Goal: Task Accomplishment & Management: Use online tool/utility

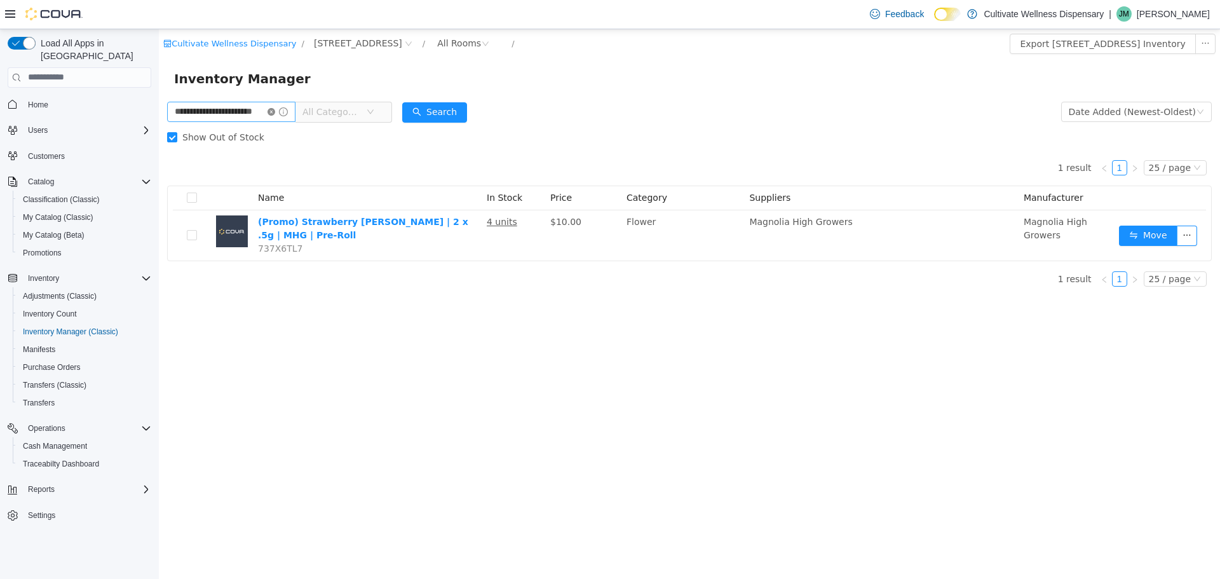
click at [275, 111] on icon "icon: close-circle" at bounding box center [272, 111] width 8 height 8
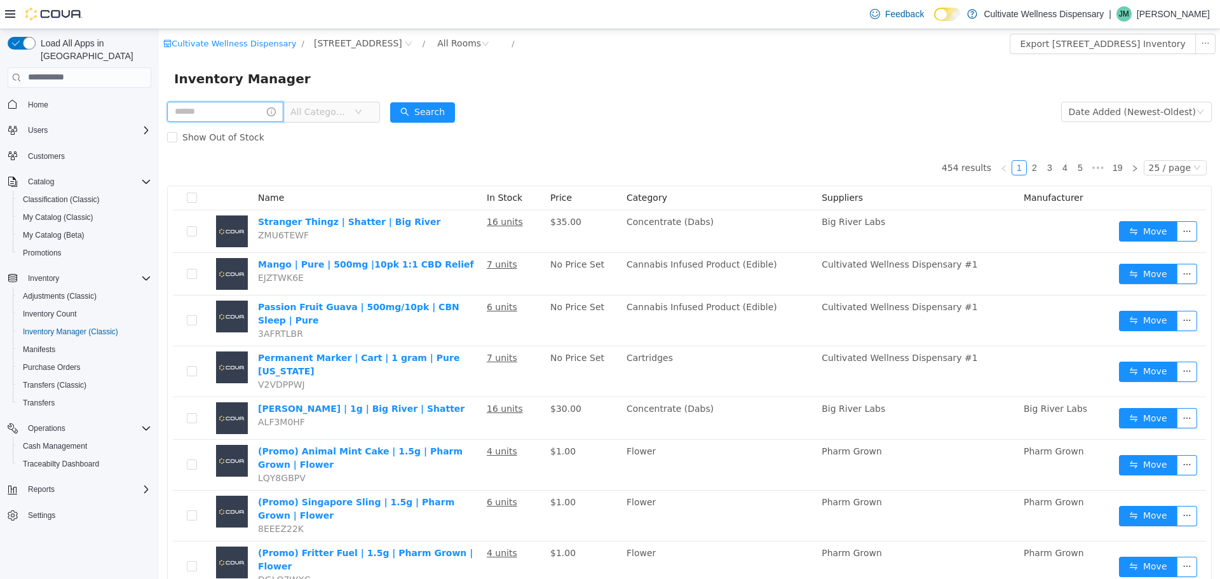
click at [204, 106] on input "text" at bounding box center [225, 111] width 116 height 20
type input "*******"
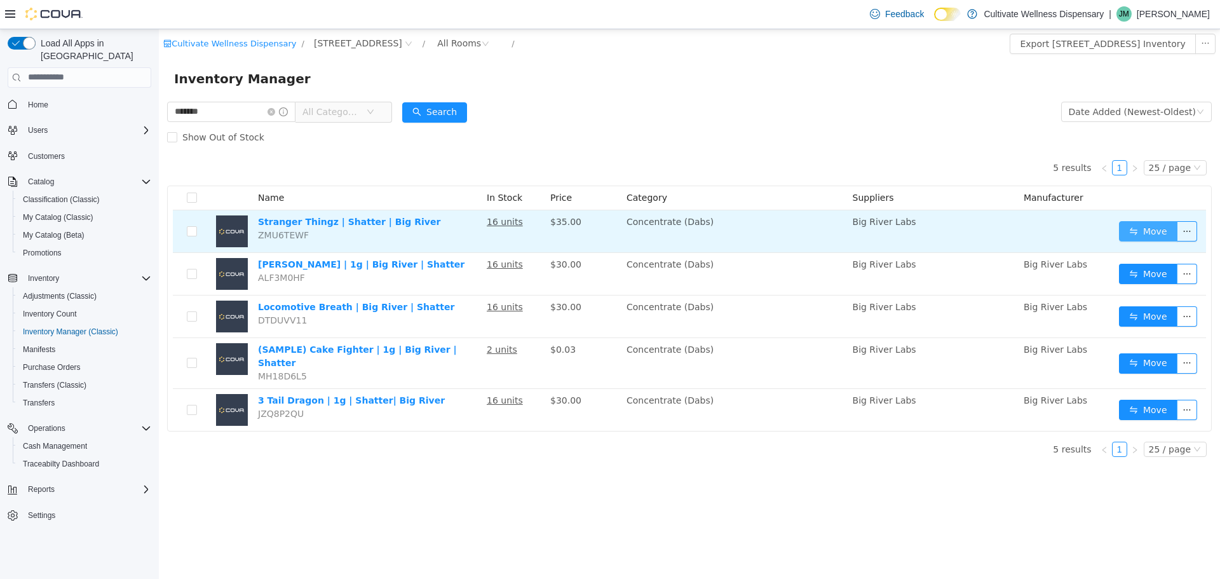
click at [1136, 235] on button "Move" at bounding box center [1148, 230] width 58 height 20
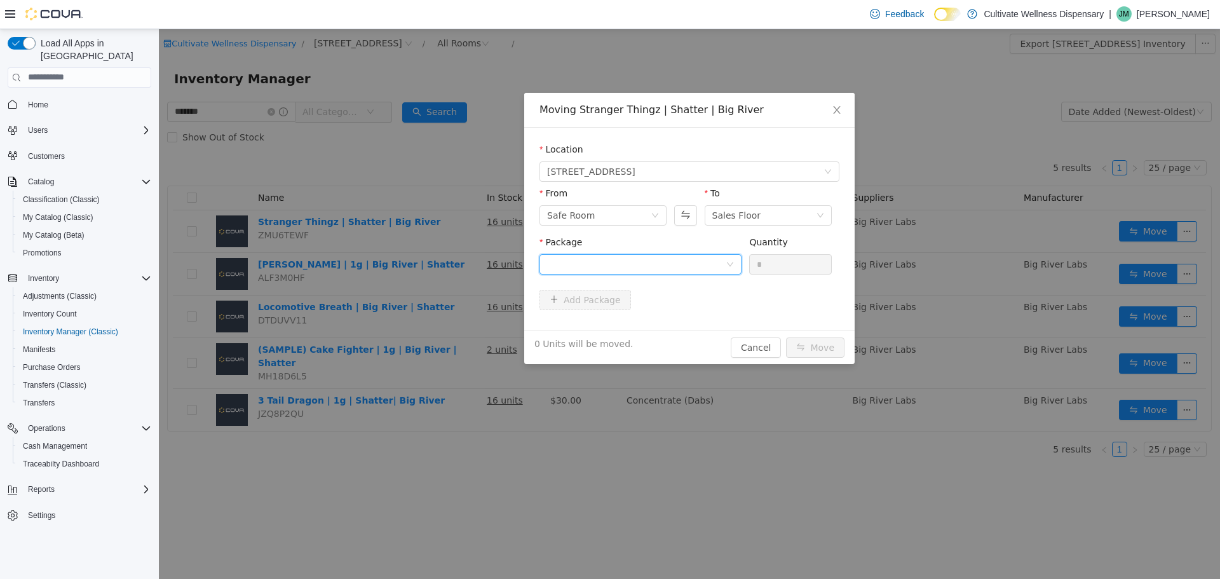
click at [716, 258] on div at bounding box center [636, 263] width 179 height 19
click at [693, 304] on li "1A423010000413D000014949 Quantity : 16 Units" at bounding box center [640, 316] width 202 height 34
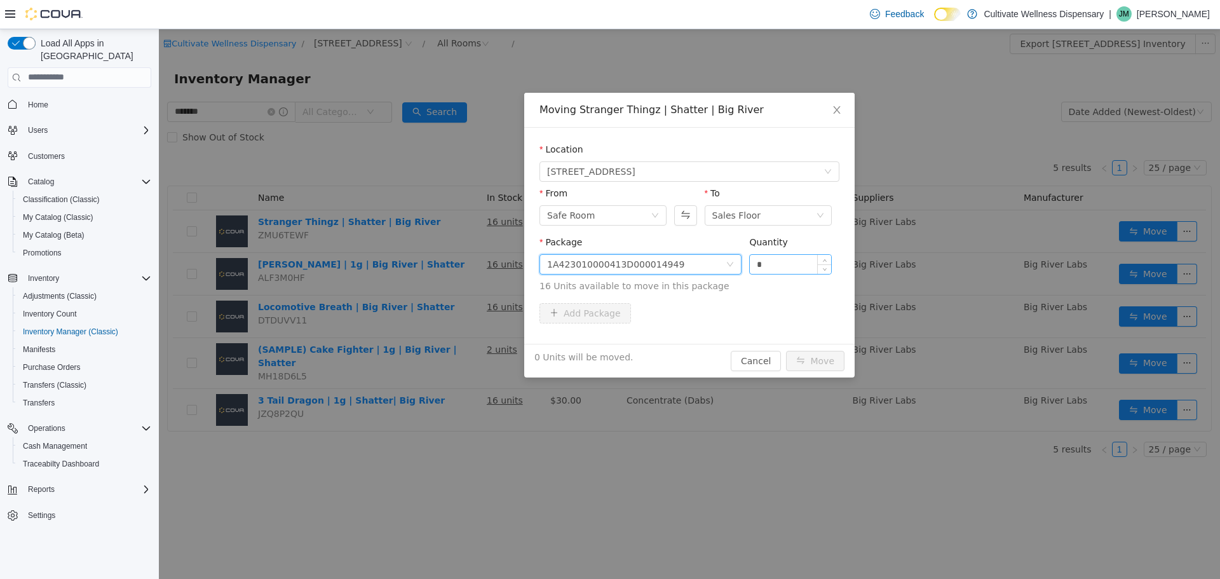
click at [767, 266] on input "*" at bounding box center [790, 263] width 81 height 19
type input "**"
click at [835, 365] on button "Move" at bounding box center [815, 360] width 58 height 20
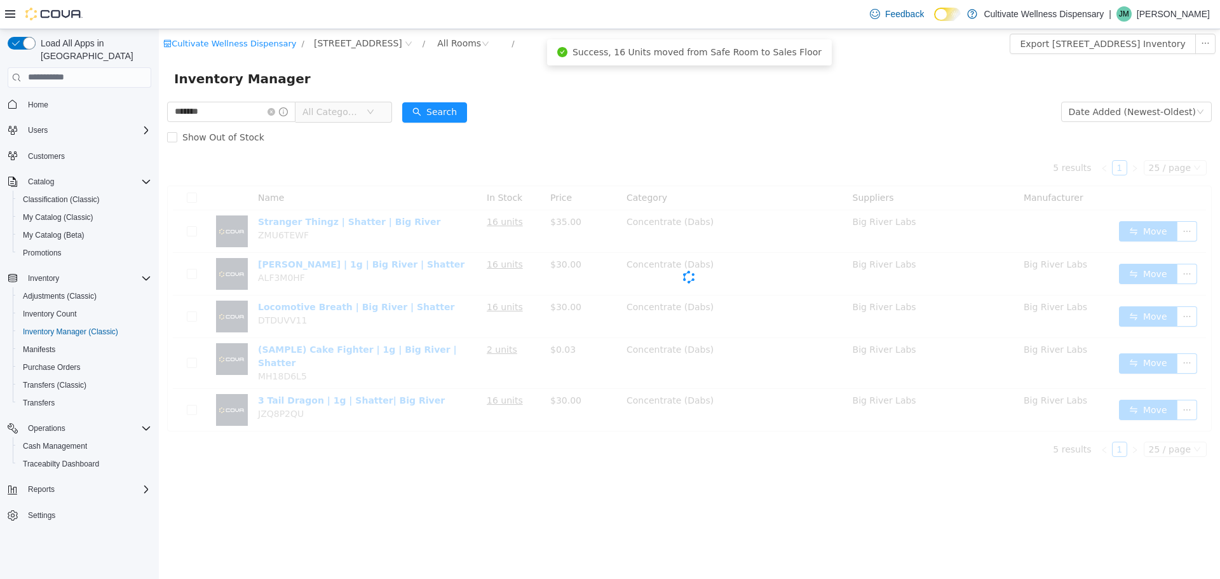
click at [845, 150] on div "Cova-Icon" at bounding box center [689, 276] width 1045 height 254
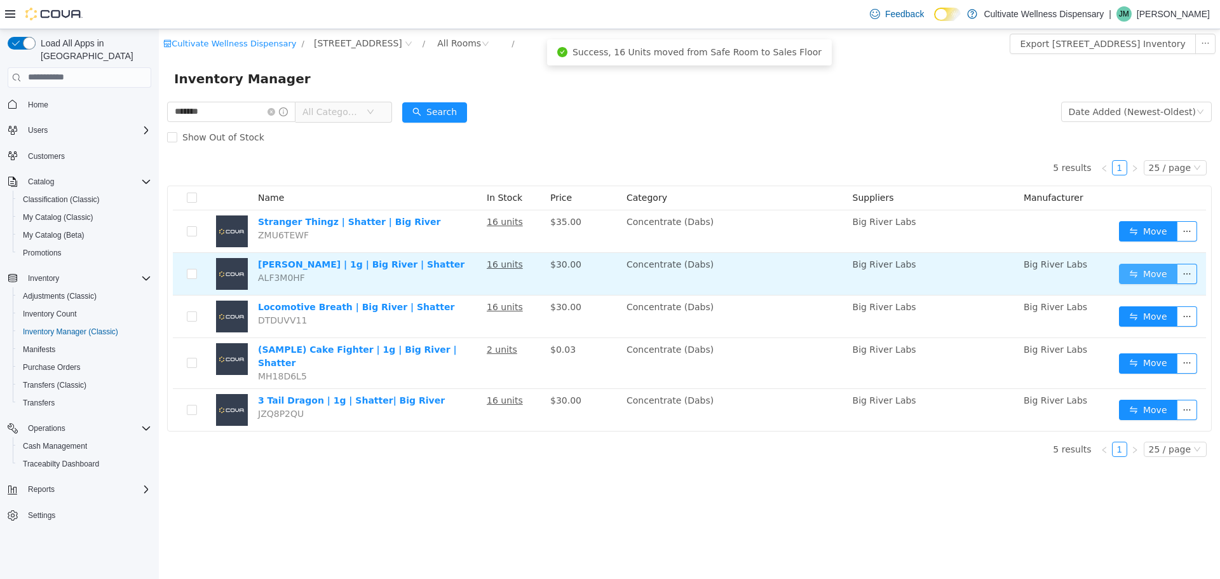
click at [1144, 276] on button "Move" at bounding box center [1148, 273] width 58 height 20
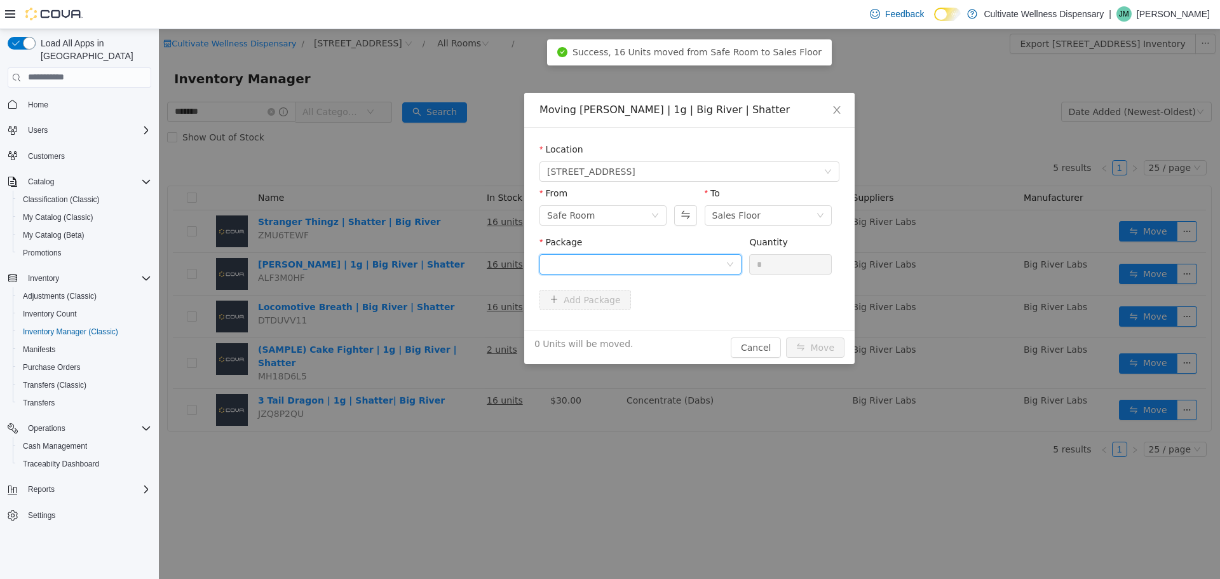
click at [709, 266] on div at bounding box center [636, 263] width 179 height 19
click at [709, 302] on li "1A423010000413D000014950 Quantity : 16 Units" at bounding box center [640, 316] width 202 height 34
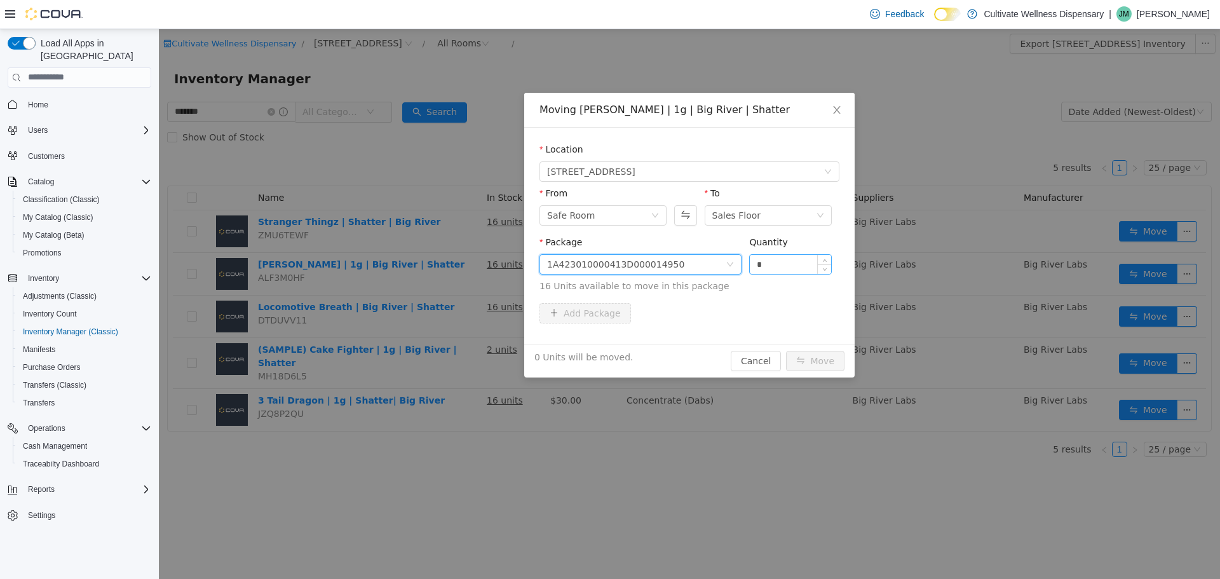
click at [777, 257] on input "*" at bounding box center [790, 263] width 81 height 19
type input "**"
click at [805, 360] on button "Move" at bounding box center [815, 360] width 58 height 20
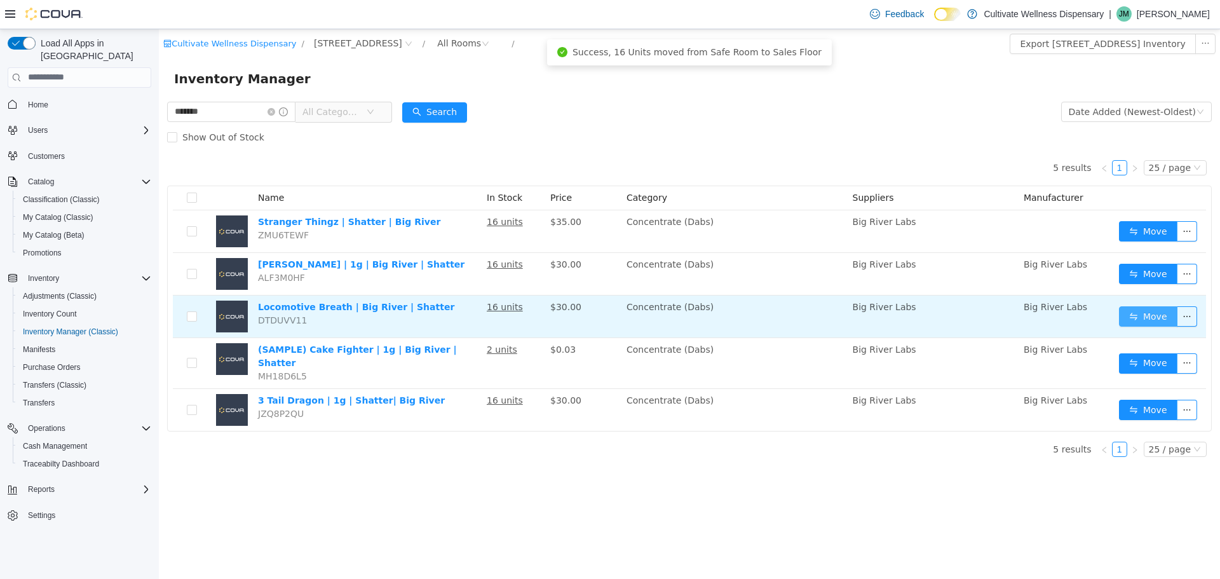
click at [1158, 321] on button "Move" at bounding box center [1148, 316] width 58 height 20
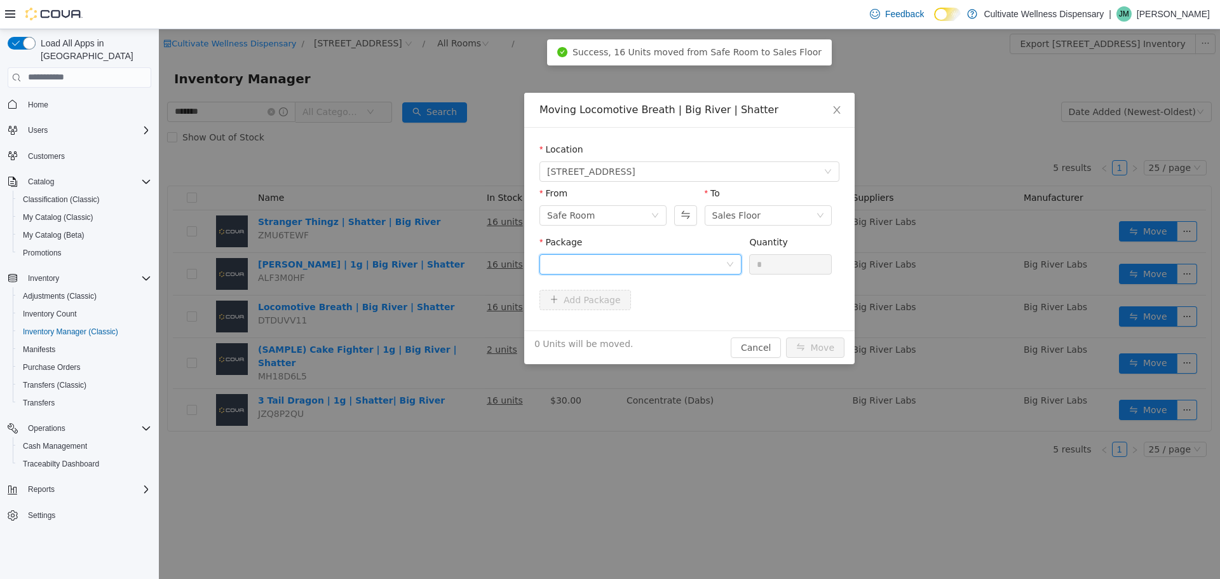
click at [714, 255] on div at bounding box center [636, 263] width 179 height 19
click at [696, 309] on li "1A423010000413D000014951 Quantity : 16 Units" at bounding box center [640, 316] width 202 height 34
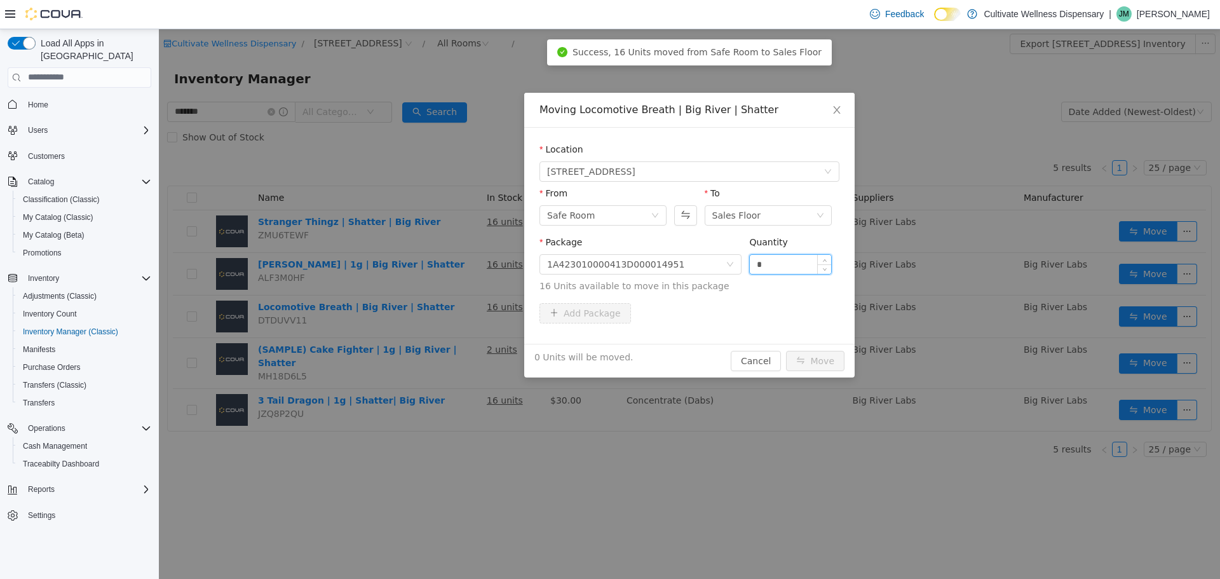
click at [770, 265] on input "*" at bounding box center [790, 263] width 81 height 19
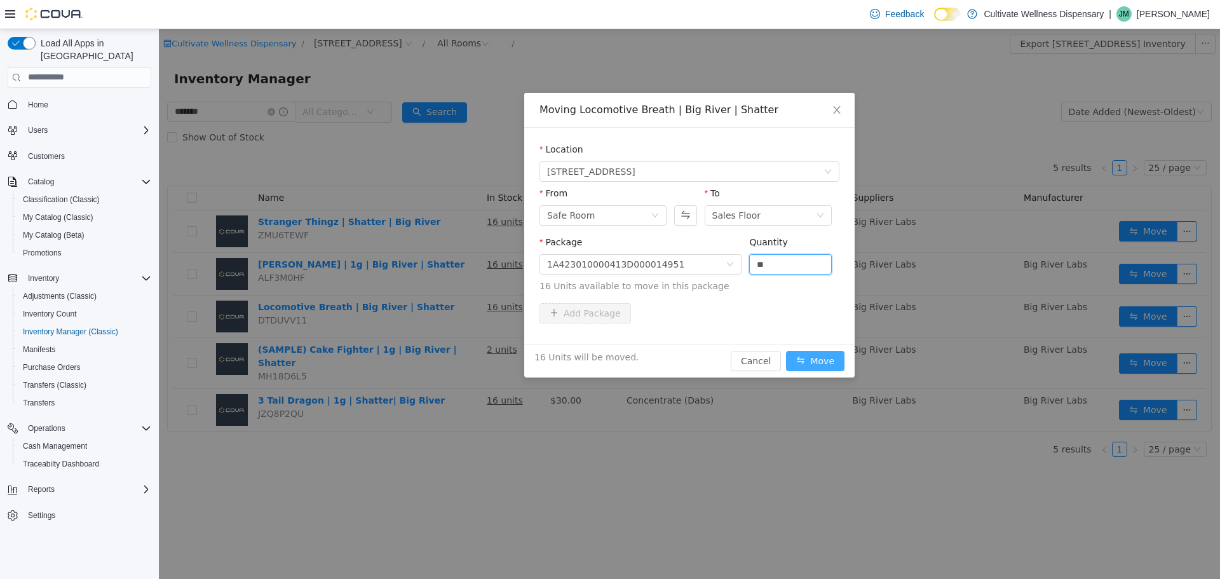
type input "**"
click at [803, 359] on button "Move" at bounding box center [815, 360] width 58 height 20
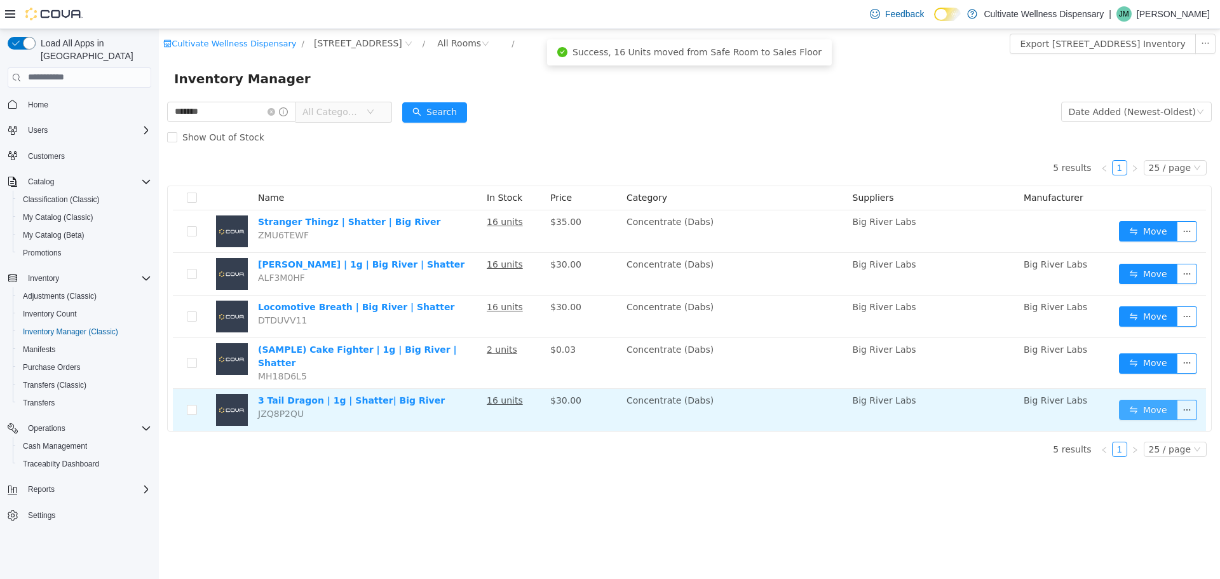
click at [1140, 401] on button "Move" at bounding box center [1148, 409] width 58 height 20
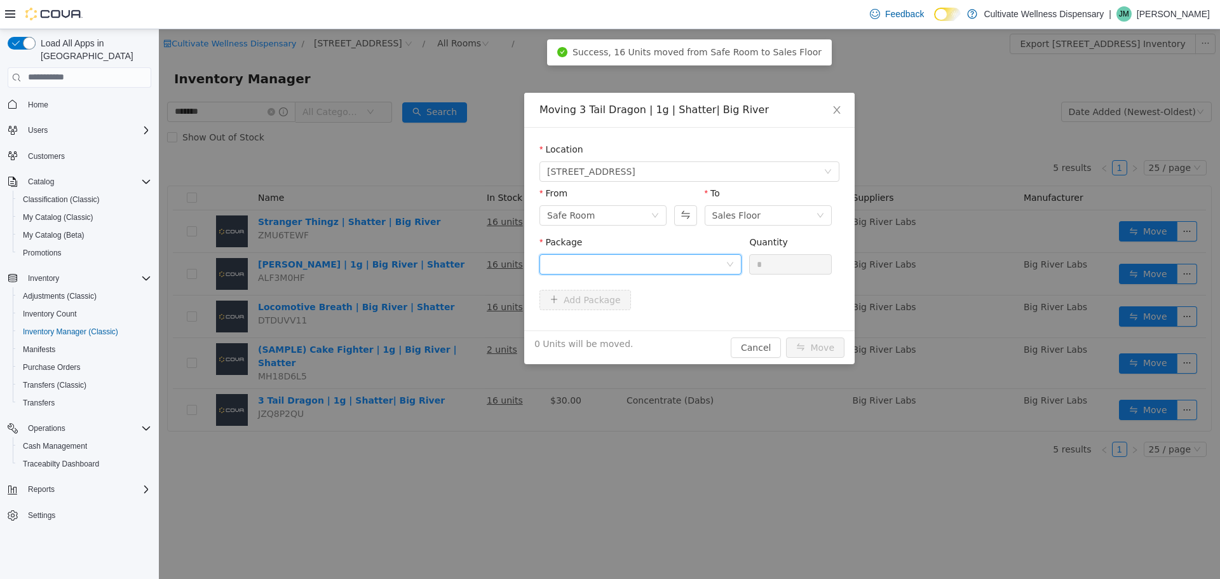
click at [728, 264] on icon "icon: down" at bounding box center [730, 264] width 8 height 8
click at [677, 326] on li "1A423010000413D000014952 Quantity : 16 Units" at bounding box center [640, 316] width 202 height 34
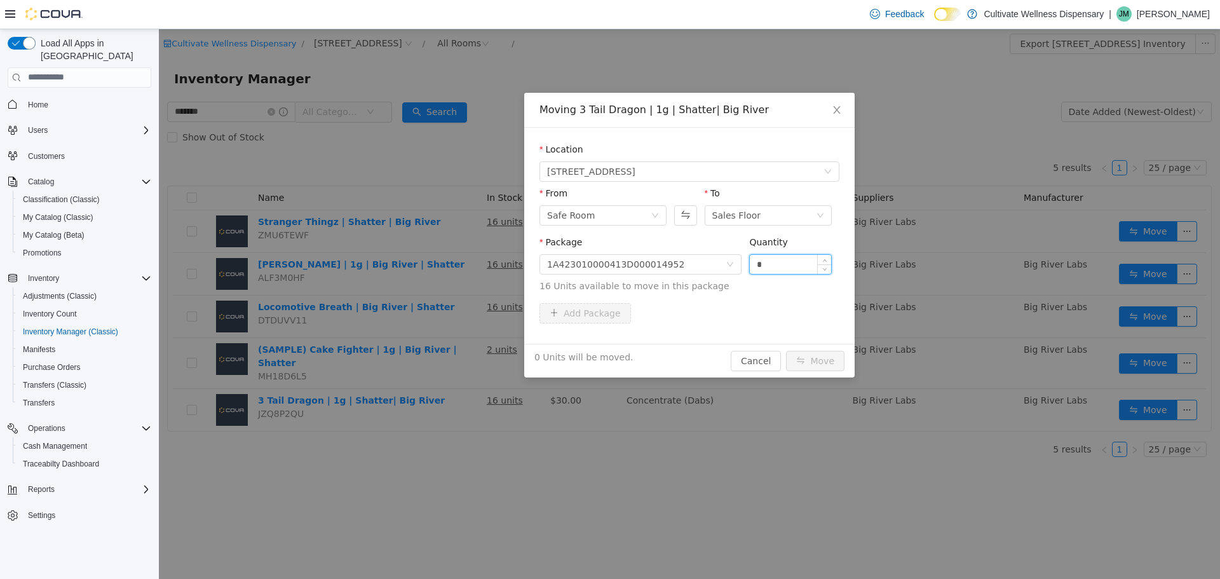
click at [763, 265] on input "*" at bounding box center [790, 263] width 81 height 19
type input "**"
click at [805, 361] on button "Move" at bounding box center [815, 360] width 58 height 20
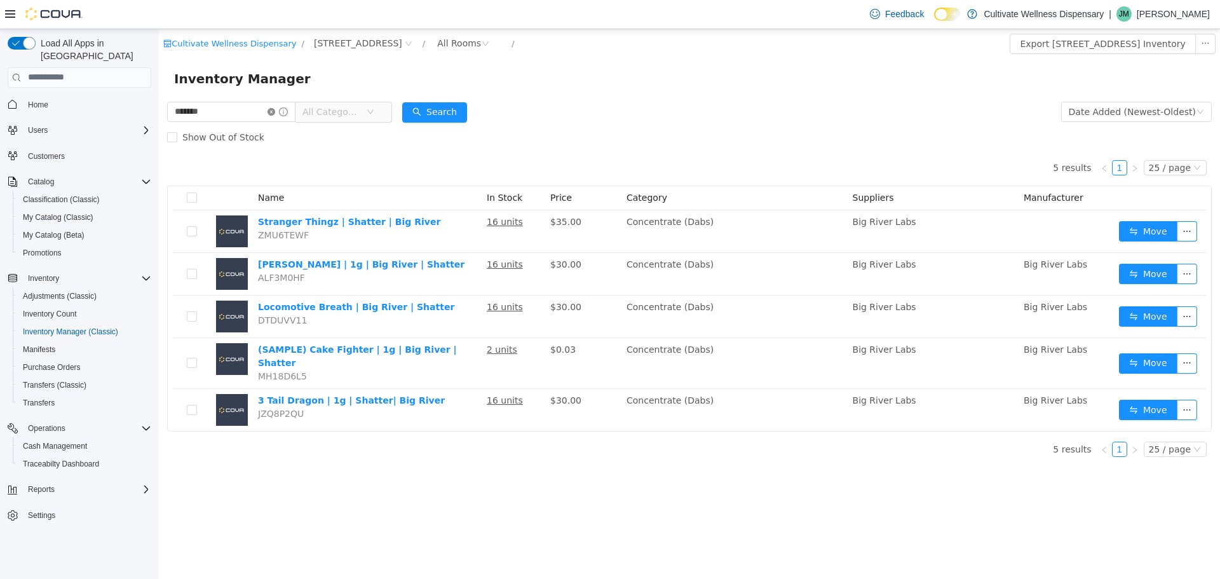
click at [275, 111] on icon "icon: close-circle" at bounding box center [272, 111] width 8 height 8
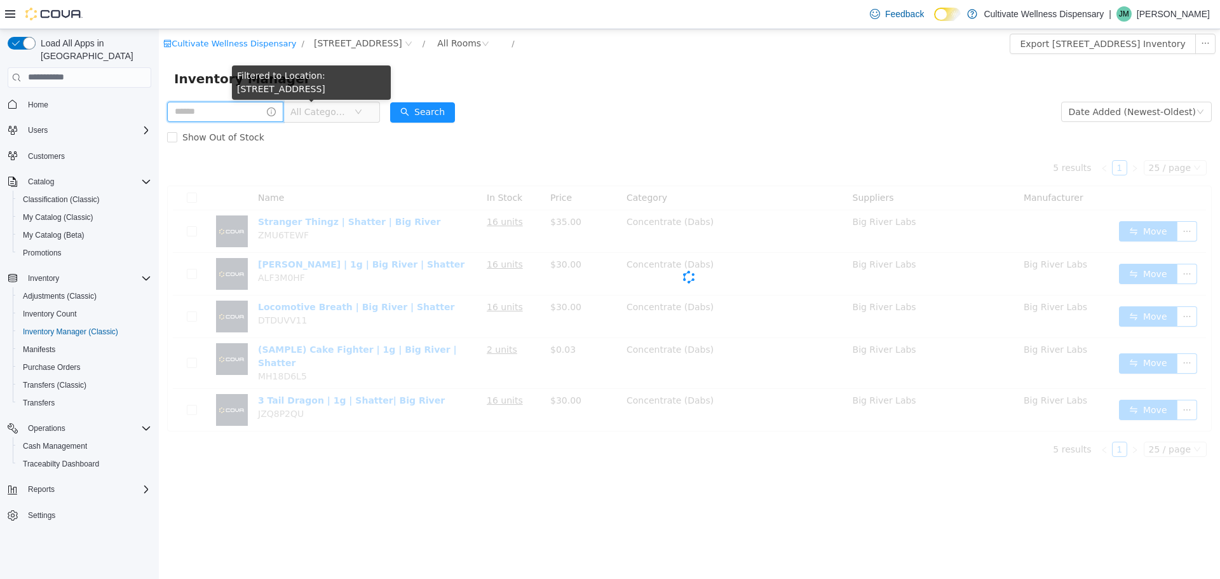
click at [283, 111] on input "text" at bounding box center [225, 111] width 116 height 20
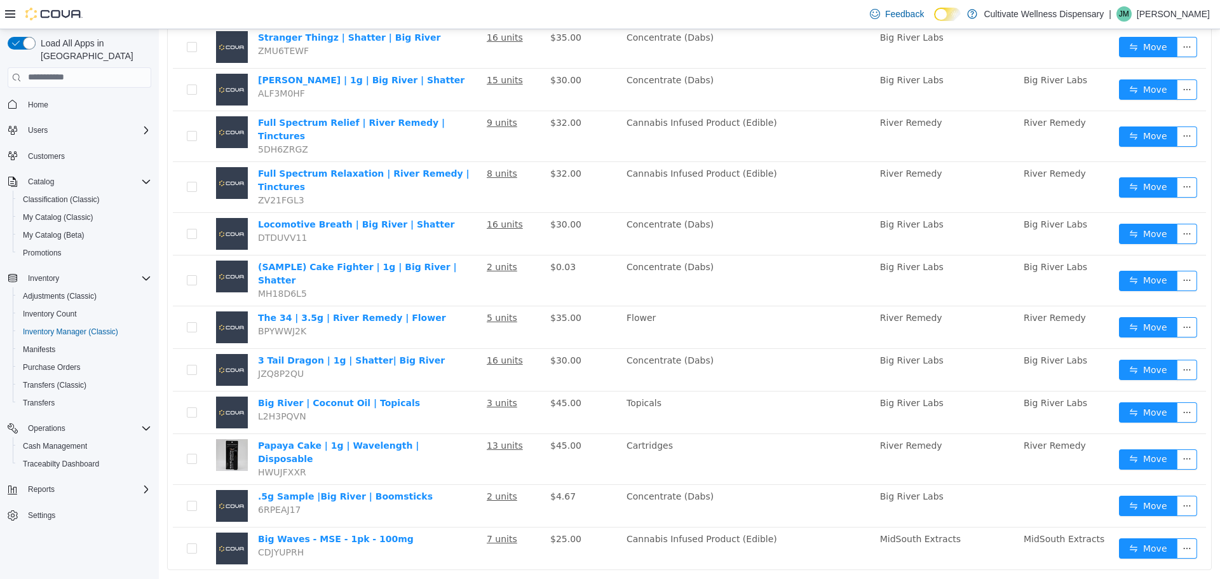
scroll to position [186, 0]
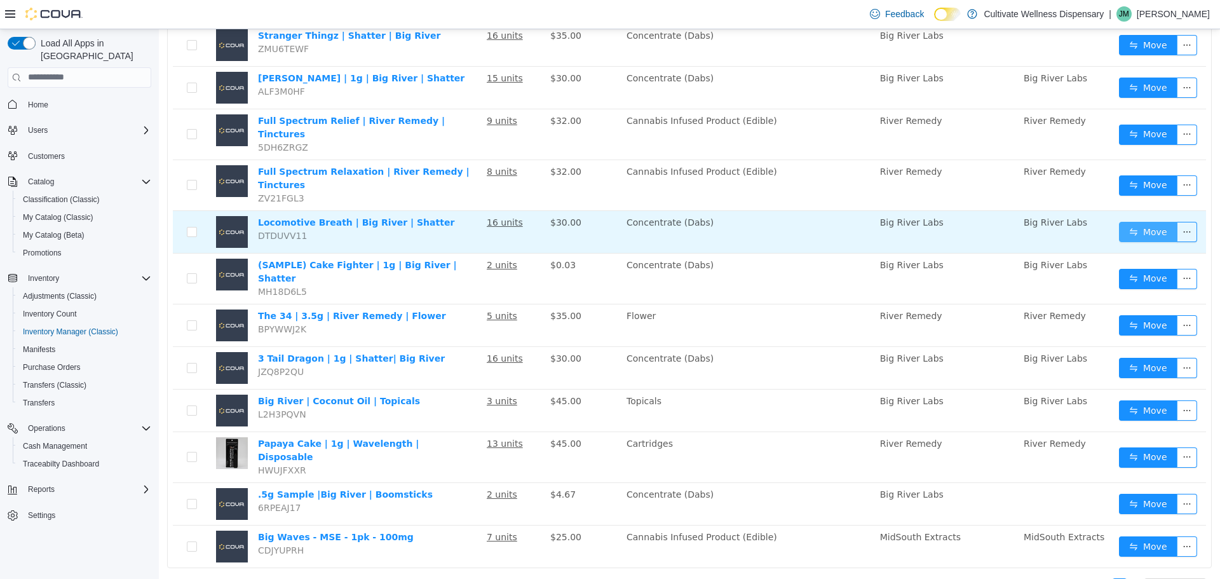
click at [1144, 221] on button "Move" at bounding box center [1148, 231] width 58 height 20
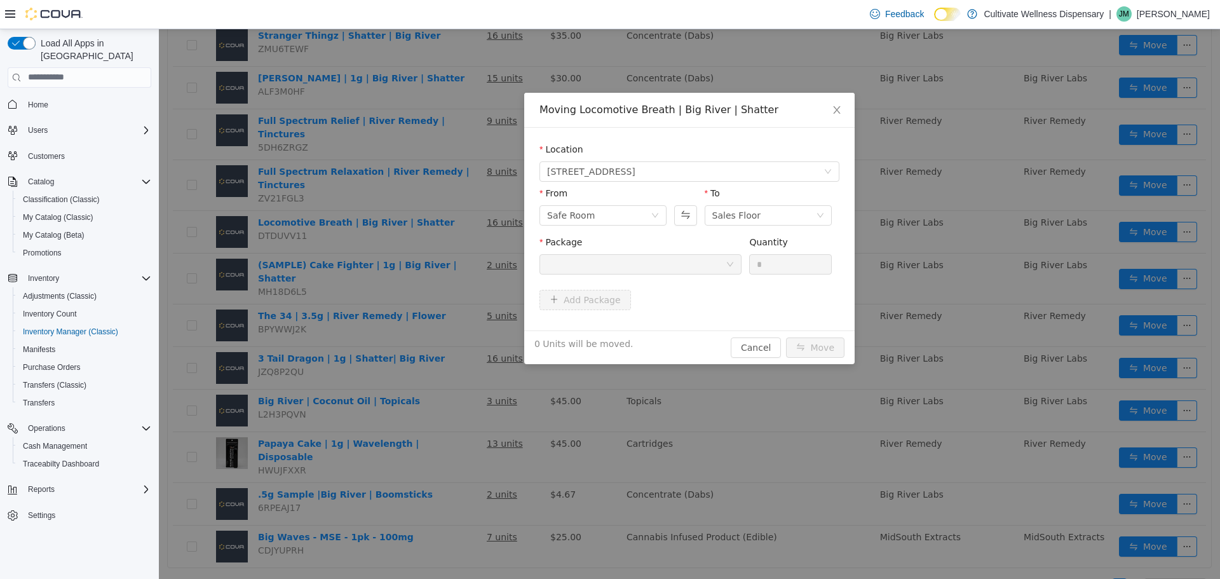
click at [704, 257] on div at bounding box center [636, 263] width 179 height 19
click at [723, 262] on div at bounding box center [636, 263] width 179 height 19
click at [726, 263] on icon "icon: down" at bounding box center [730, 264] width 8 height 8
click at [837, 110] on icon "icon: close" at bounding box center [836, 109] width 7 height 8
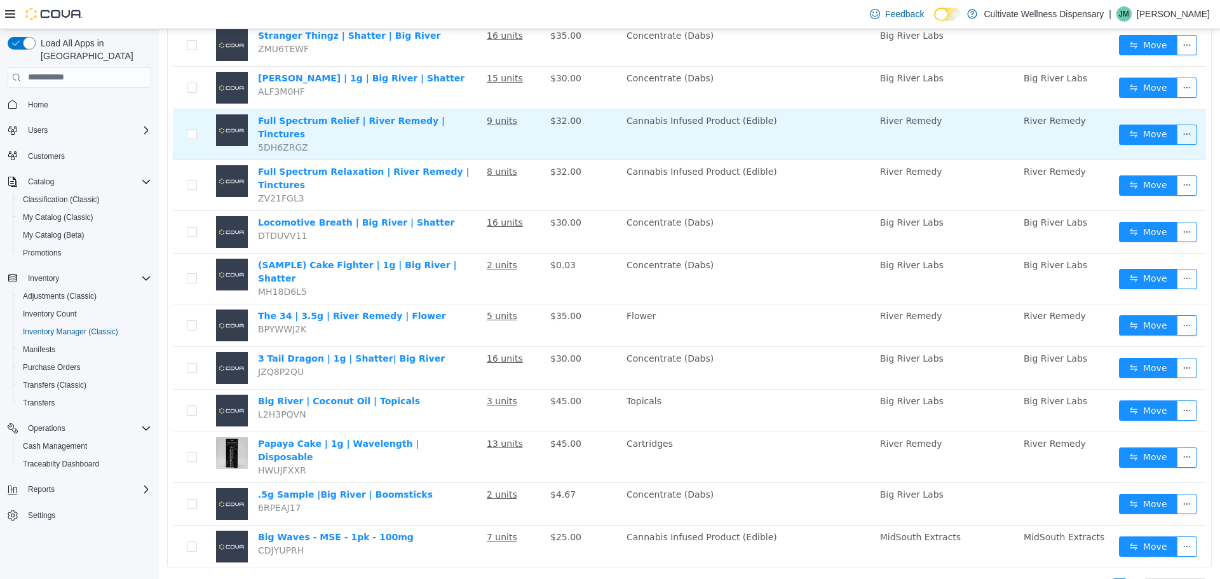
scroll to position [0, 0]
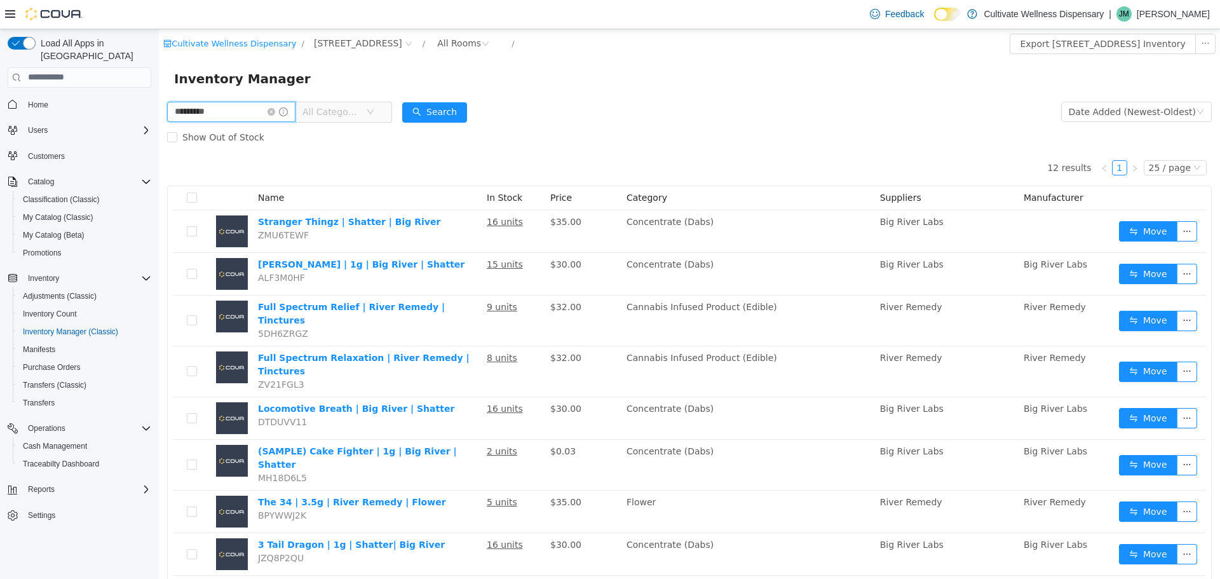
click at [294, 115] on input "*********" at bounding box center [231, 111] width 128 height 20
type input "*"
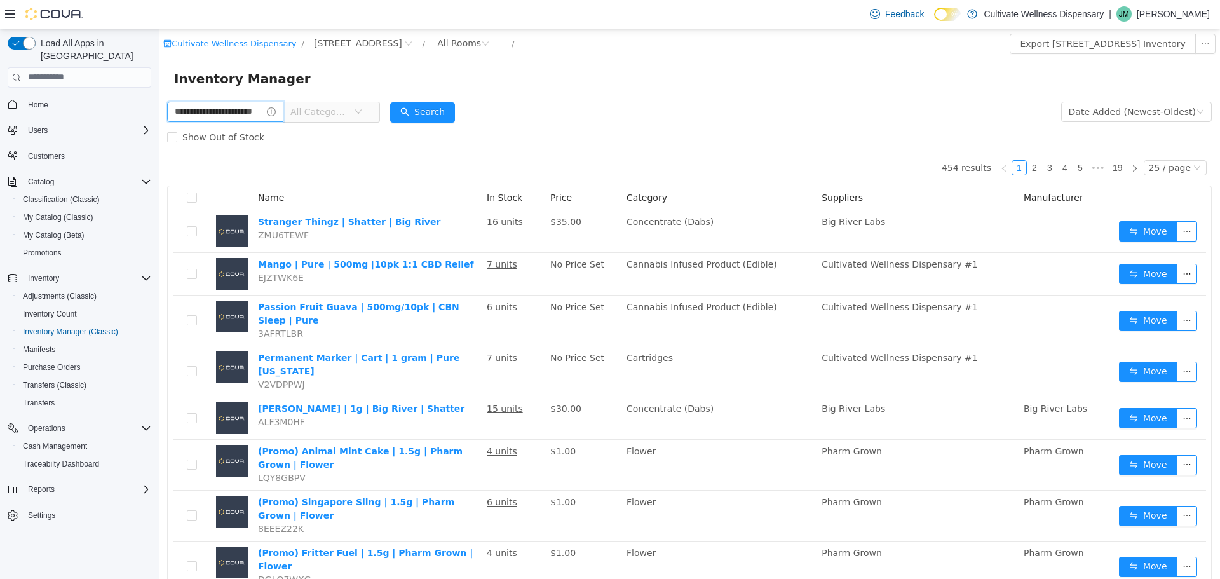
type input "**********"
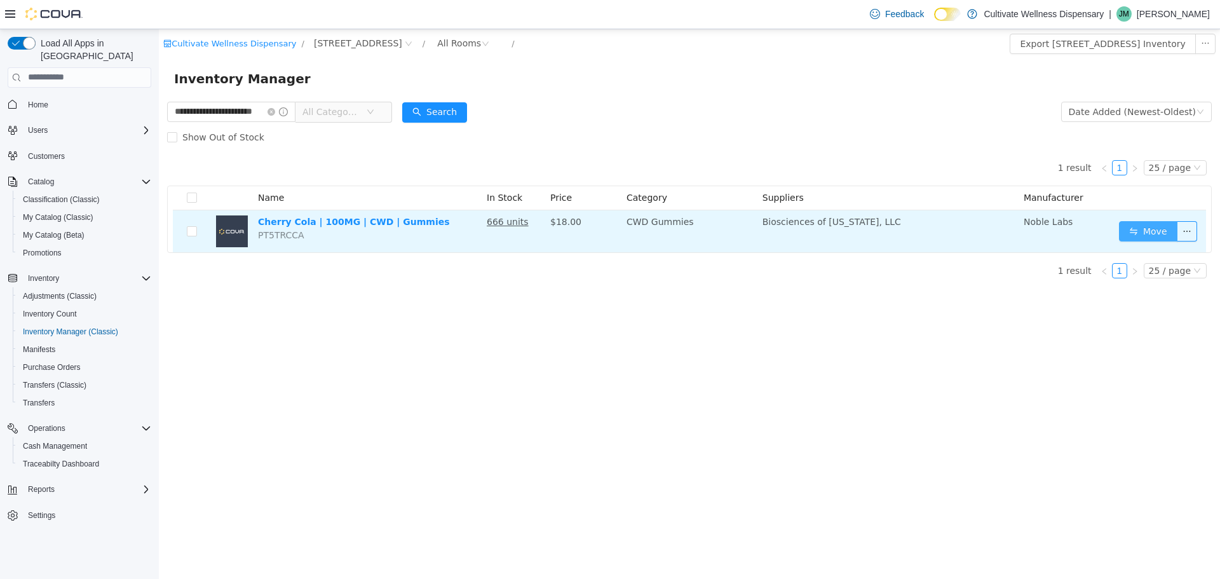
click at [1155, 236] on button "Move" at bounding box center [1148, 230] width 58 height 20
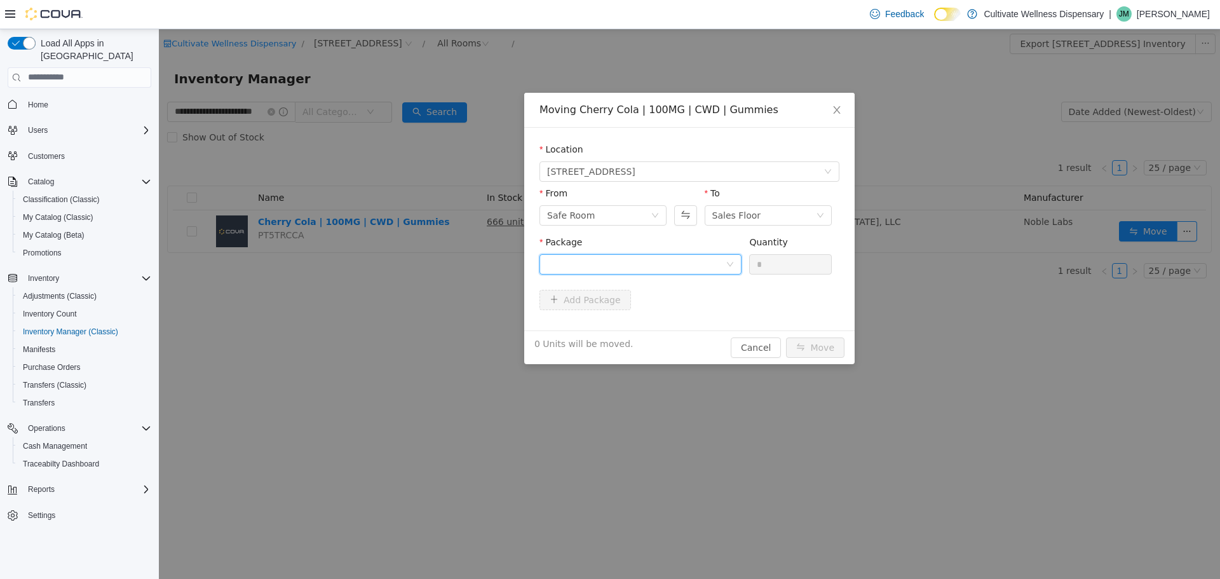
click at [628, 258] on div at bounding box center [636, 263] width 179 height 19
click at [626, 320] on li "1A4230100001195000020499 Quantity : 666 Units" at bounding box center [640, 316] width 202 height 34
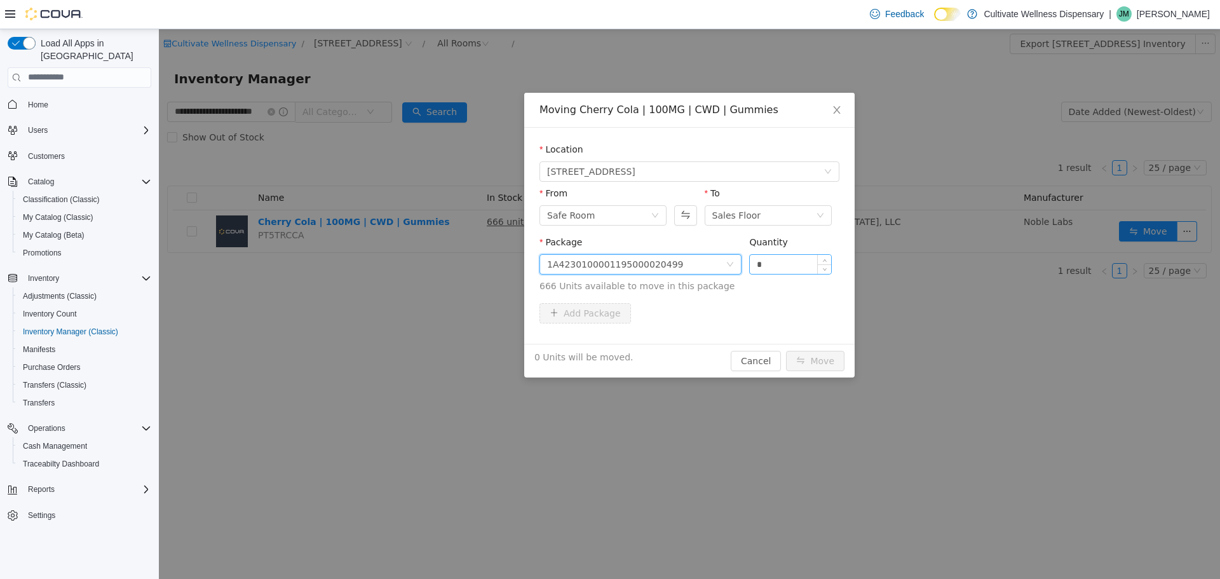
click at [768, 259] on input "*" at bounding box center [790, 263] width 81 height 19
type input "**"
click at [811, 365] on button "Move" at bounding box center [815, 360] width 58 height 20
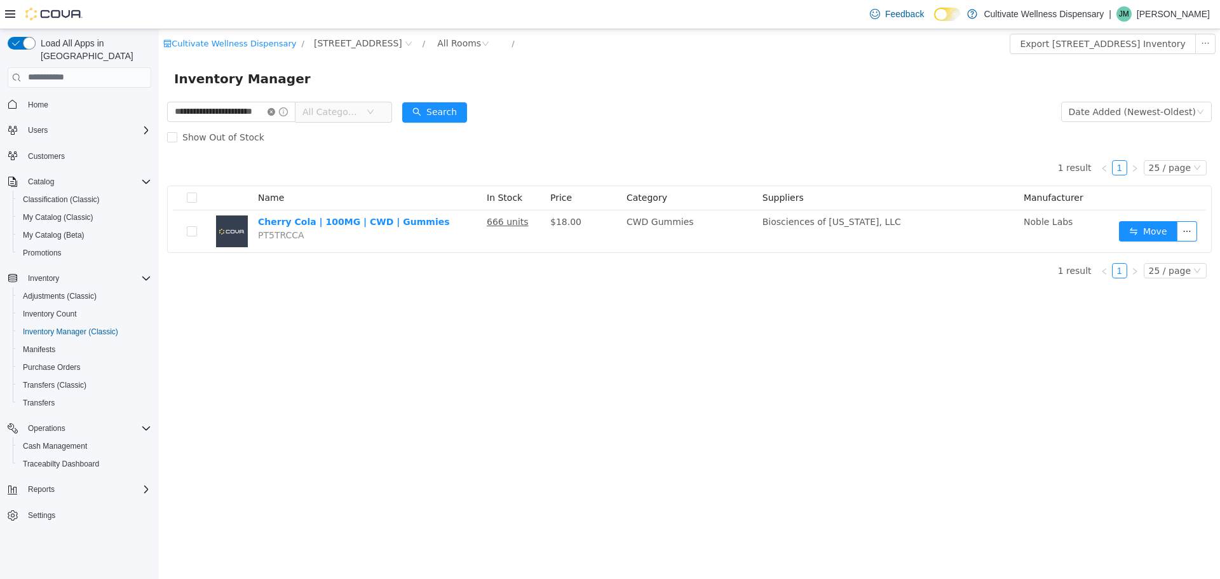
click at [275, 109] on icon "icon: close-circle" at bounding box center [272, 111] width 8 height 8
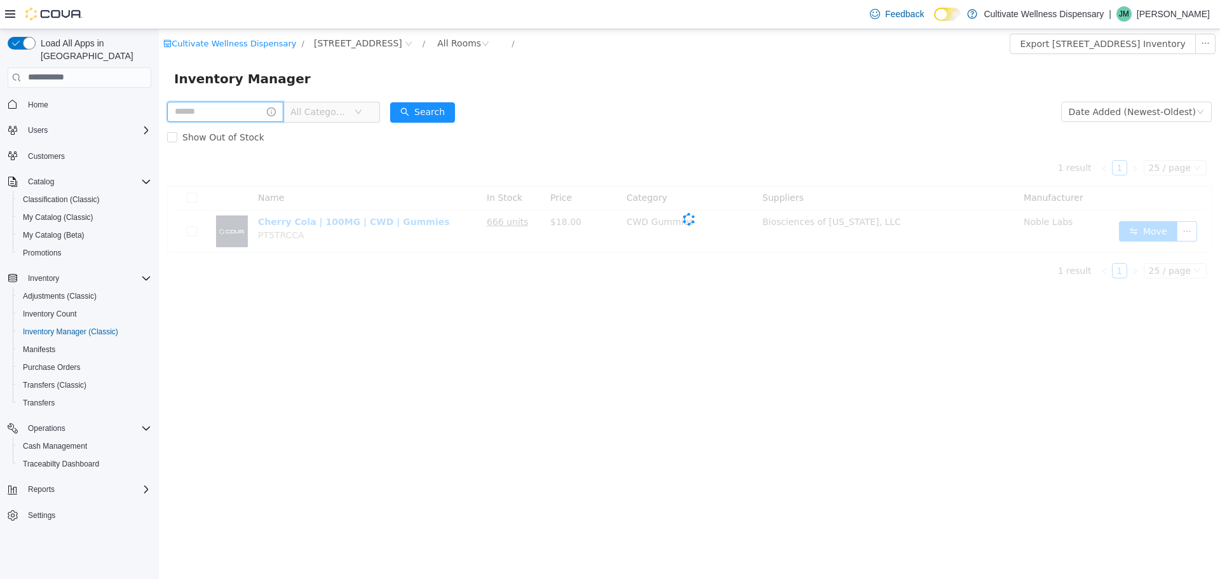
click at [283, 107] on input "text" at bounding box center [225, 111] width 116 height 20
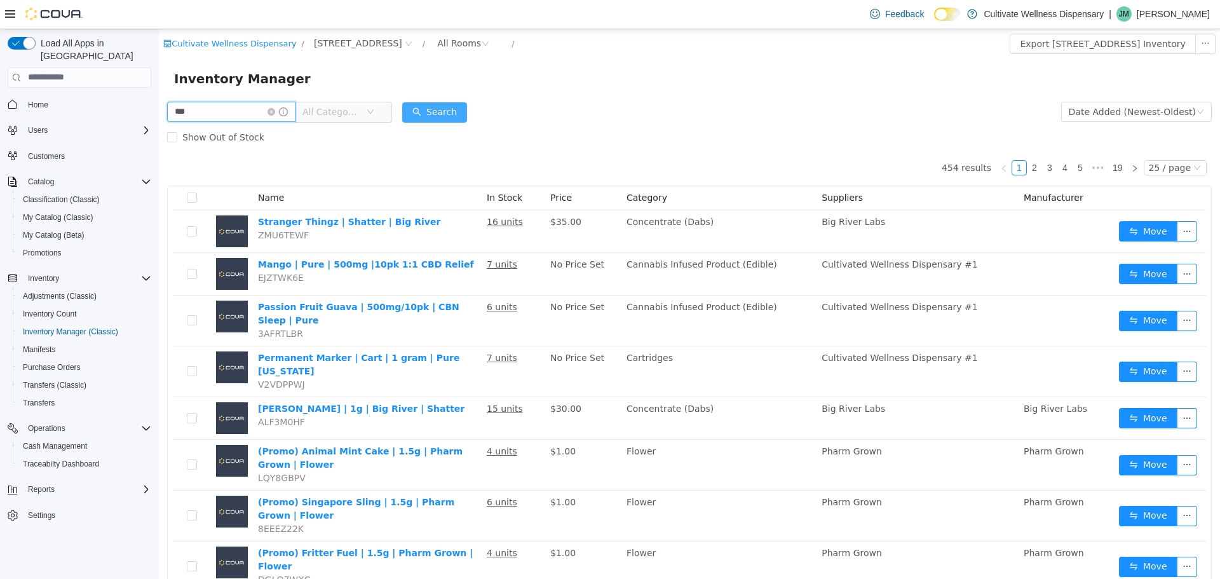
type input "***"
click at [467, 107] on button "Search" at bounding box center [434, 112] width 65 height 20
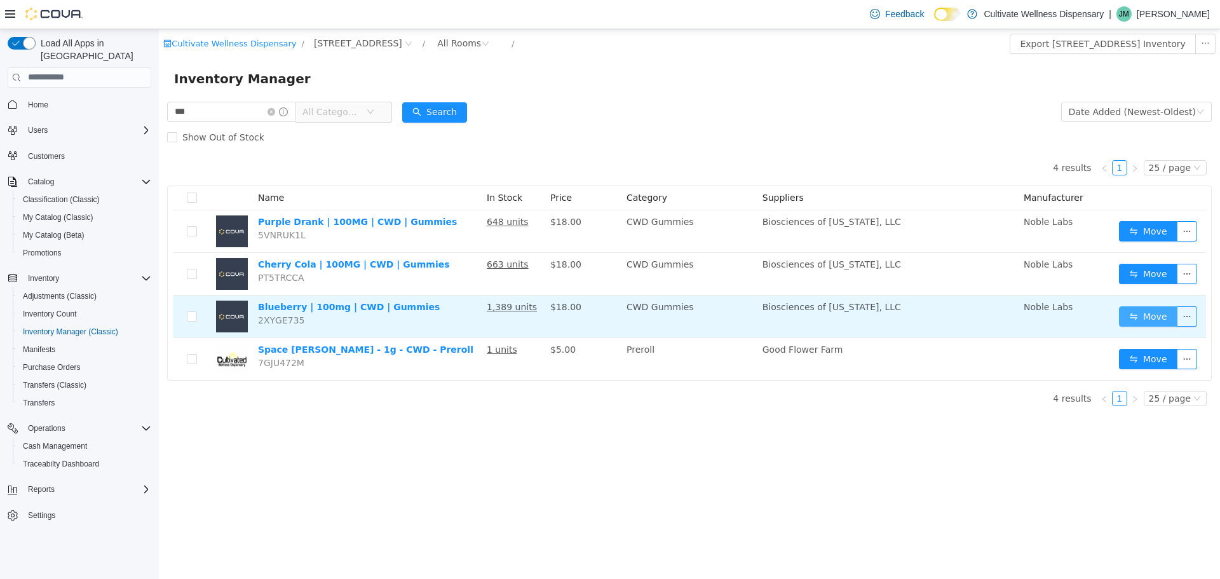
click at [1139, 313] on button "Move" at bounding box center [1148, 316] width 58 height 20
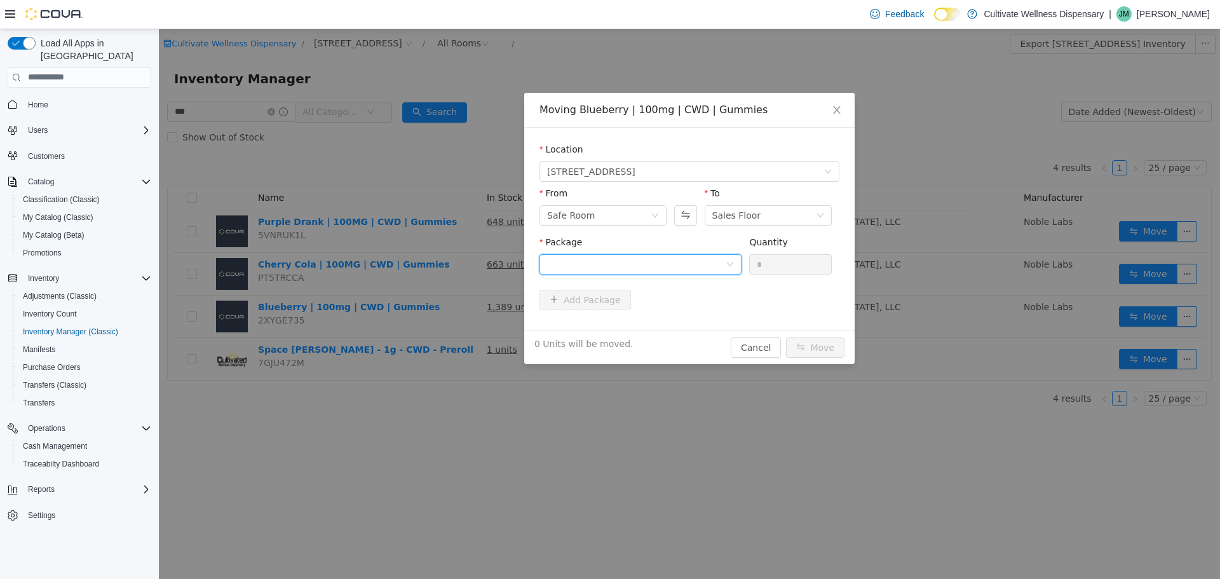
click at [733, 257] on div at bounding box center [640, 264] width 202 height 20
click at [724, 296] on li "Select Package" at bounding box center [640, 289] width 202 height 20
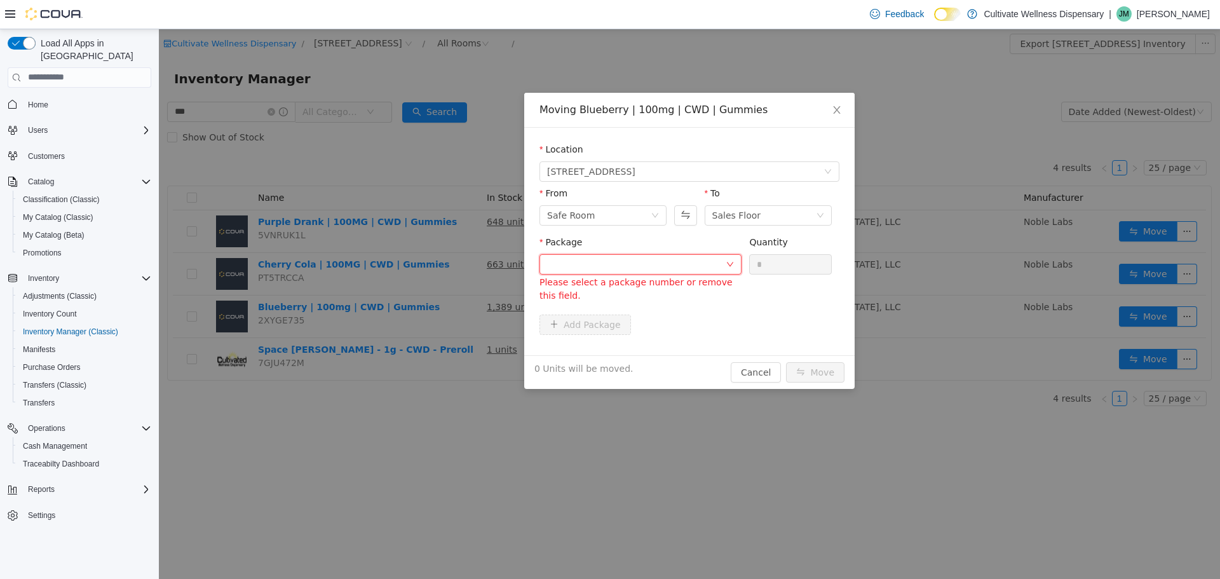
click at [729, 263] on icon "icon: down" at bounding box center [730, 264] width 8 height 8
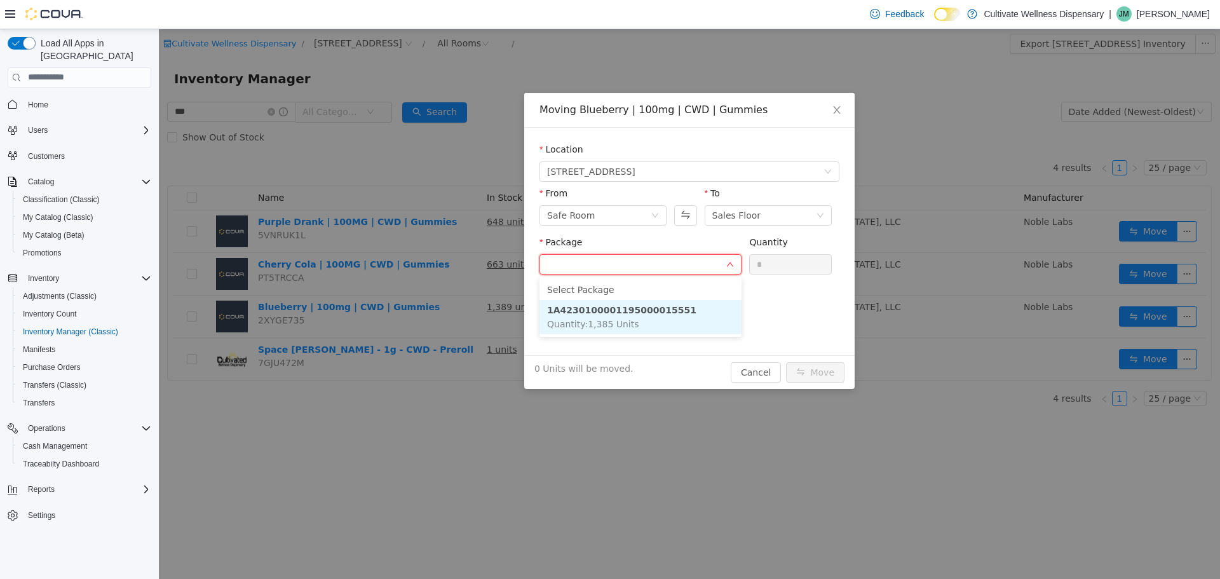
click at [697, 305] on li "1A4230100001195000015551 Quantity : 1,385 Units" at bounding box center [640, 316] width 202 height 34
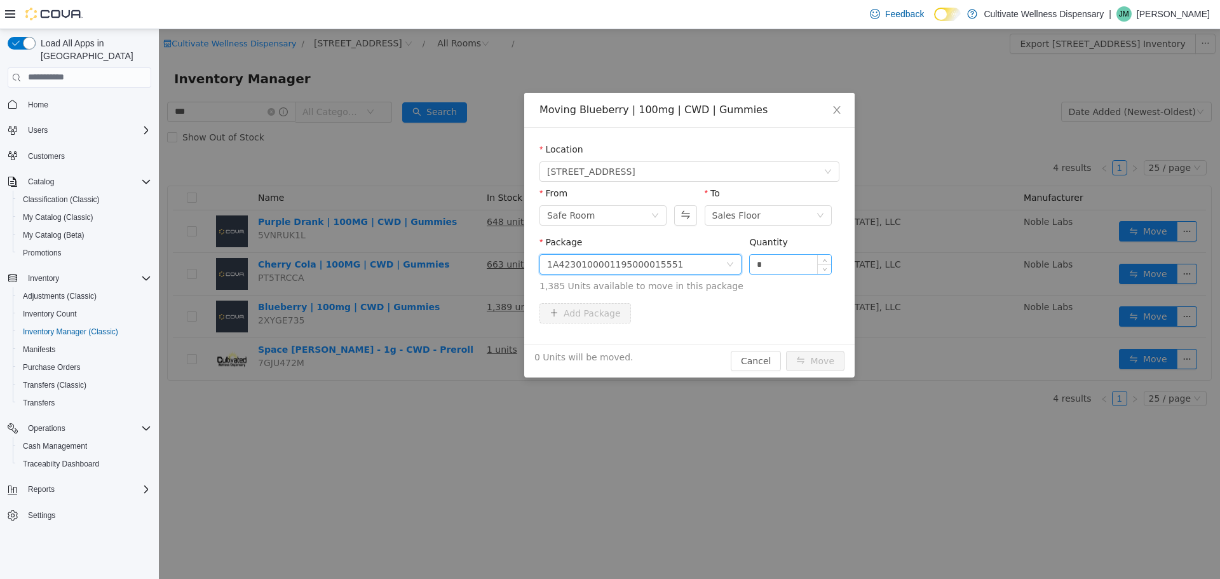
click at [753, 263] on input "*" at bounding box center [790, 263] width 81 height 19
type input "**"
click at [815, 362] on button "Move" at bounding box center [815, 360] width 58 height 20
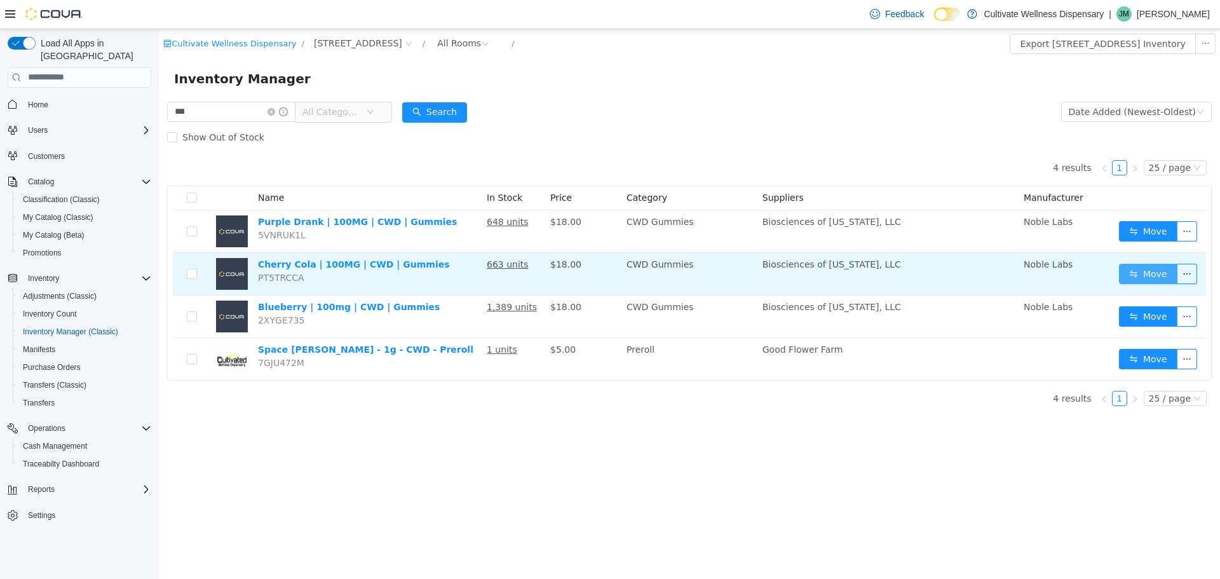
click at [1160, 277] on button "Move" at bounding box center [1148, 273] width 58 height 20
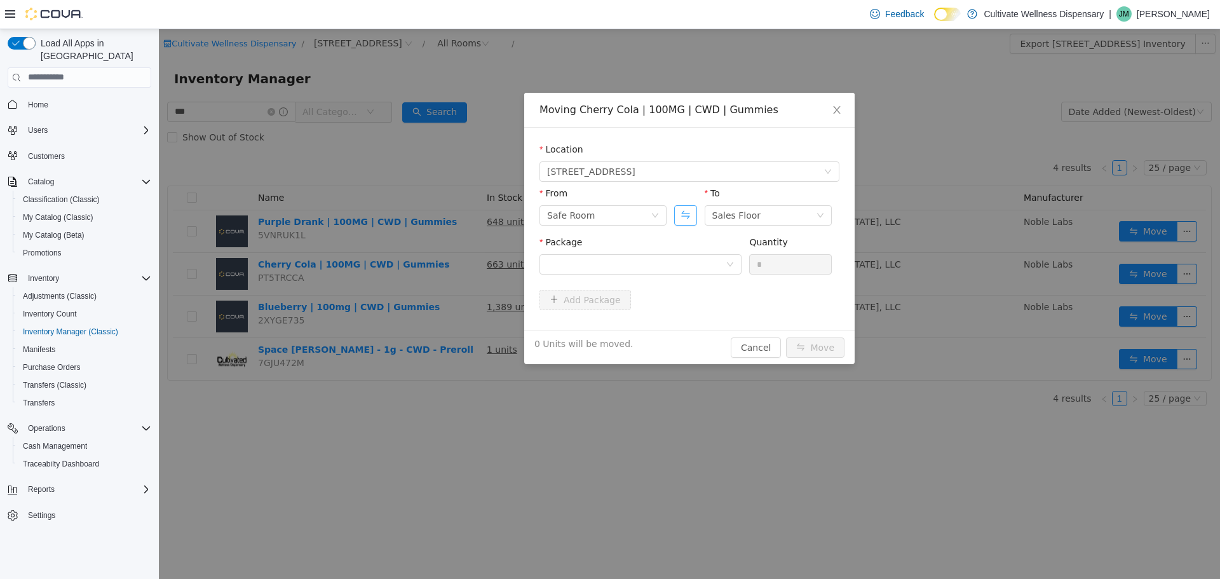
click at [680, 214] on button "Swap" at bounding box center [685, 215] width 22 height 20
click at [723, 263] on div at bounding box center [636, 263] width 179 height 19
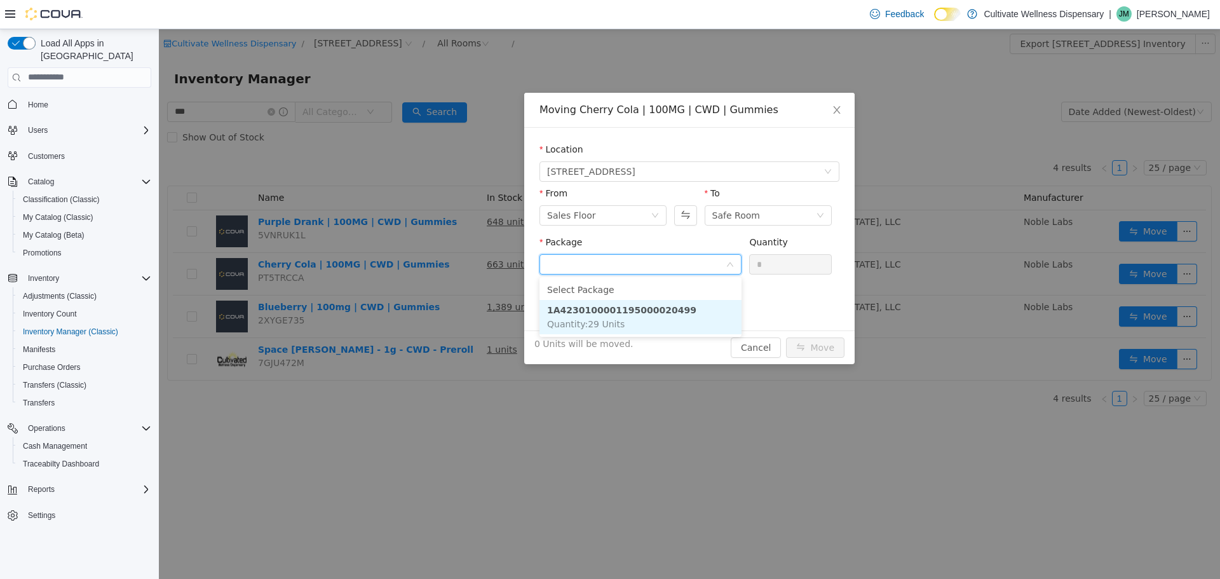
click at [703, 300] on li "1A4230100001195000020499 Quantity : 29 Units" at bounding box center [640, 316] width 202 height 34
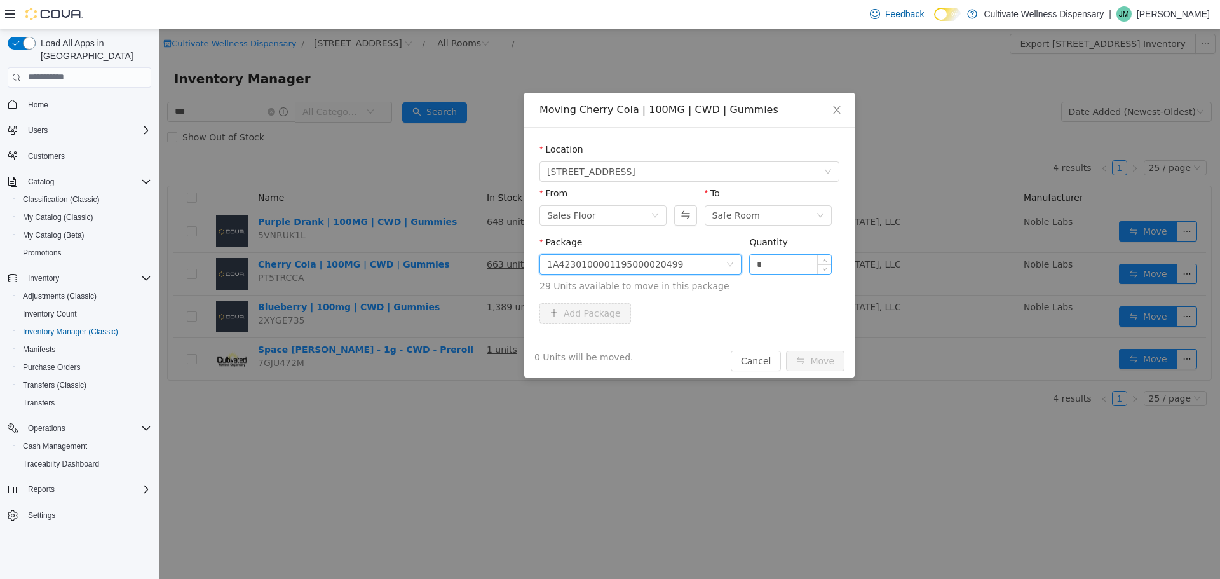
click at [778, 261] on input "*" at bounding box center [790, 263] width 81 height 19
type input "**"
click at [818, 363] on button "Move" at bounding box center [815, 360] width 58 height 20
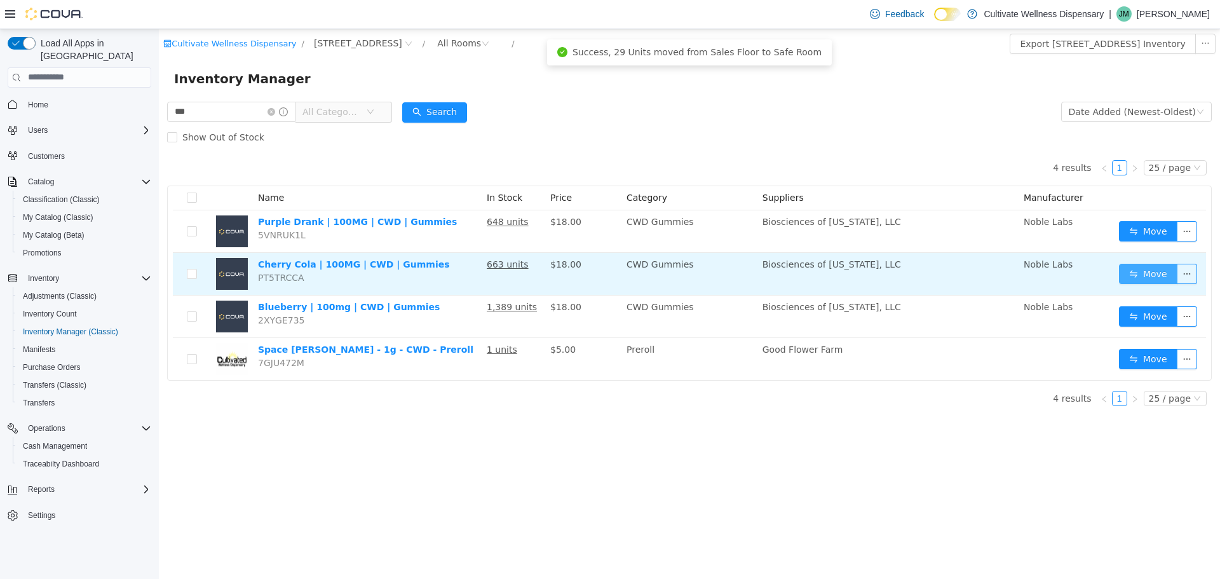
click at [1153, 273] on button "Move" at bounding box center [1148, 273] width 58 height 20
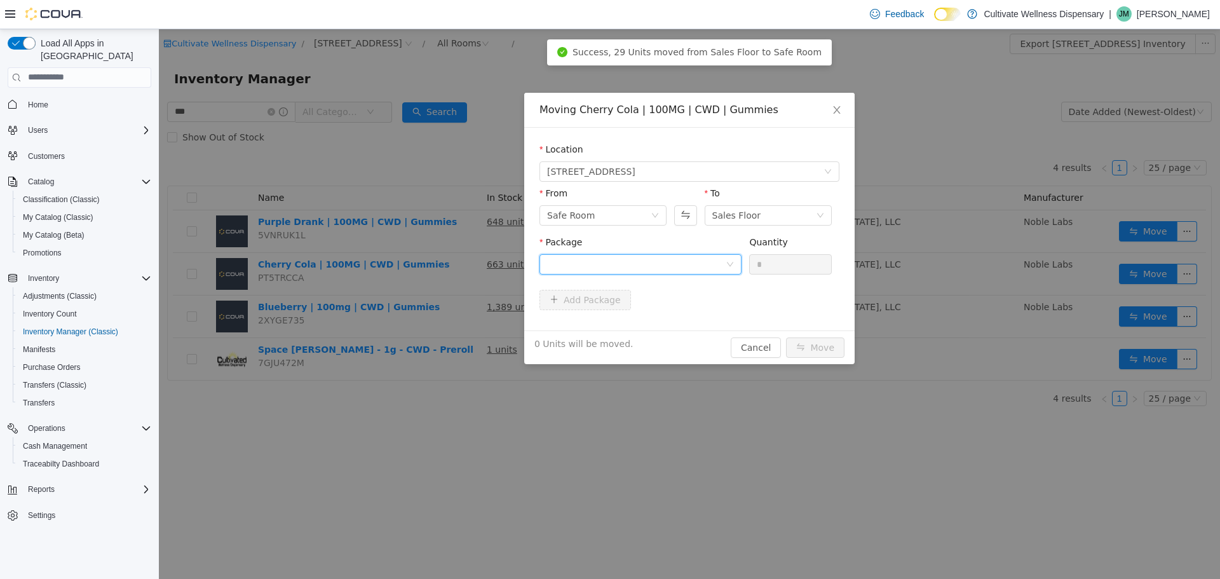
click at [710, 265] on div at bounding box center [636, 263] width 179 height 19
click at [693, 302] on li "1A4230100001195000020499 Quantity : 663 Units" at bounding box center [640, 316] width 202 height 34
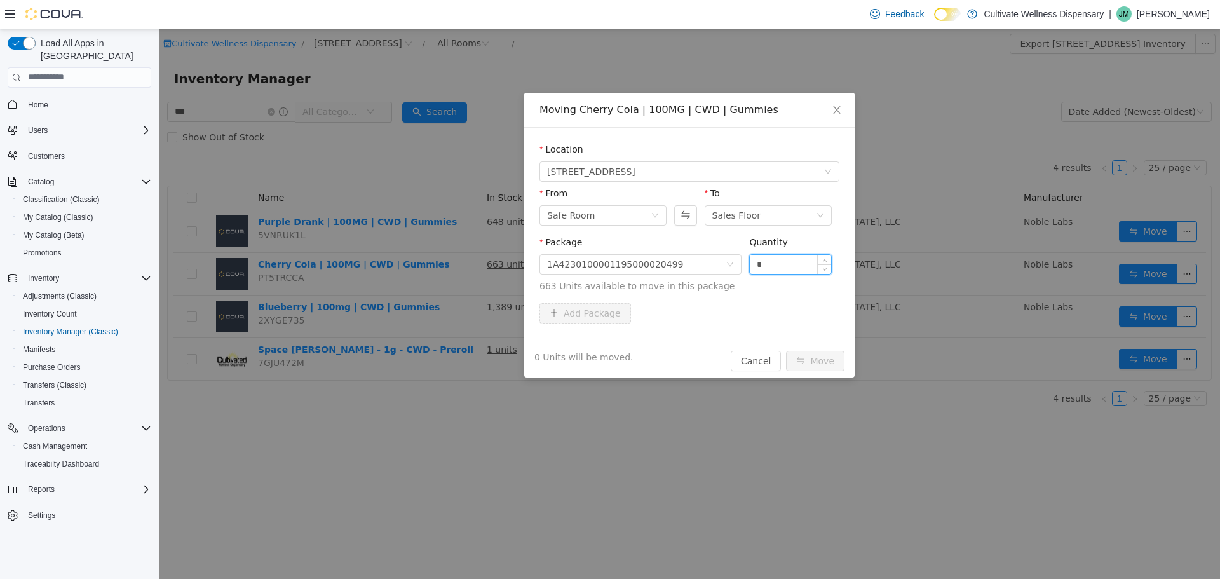
click at [786, 261] on input "*" at bounding box center [790, 263] width 81 height 19
type input "**"
click at [804, 359] on button "Move" at bounding box center [815, 360] width 58 height 20
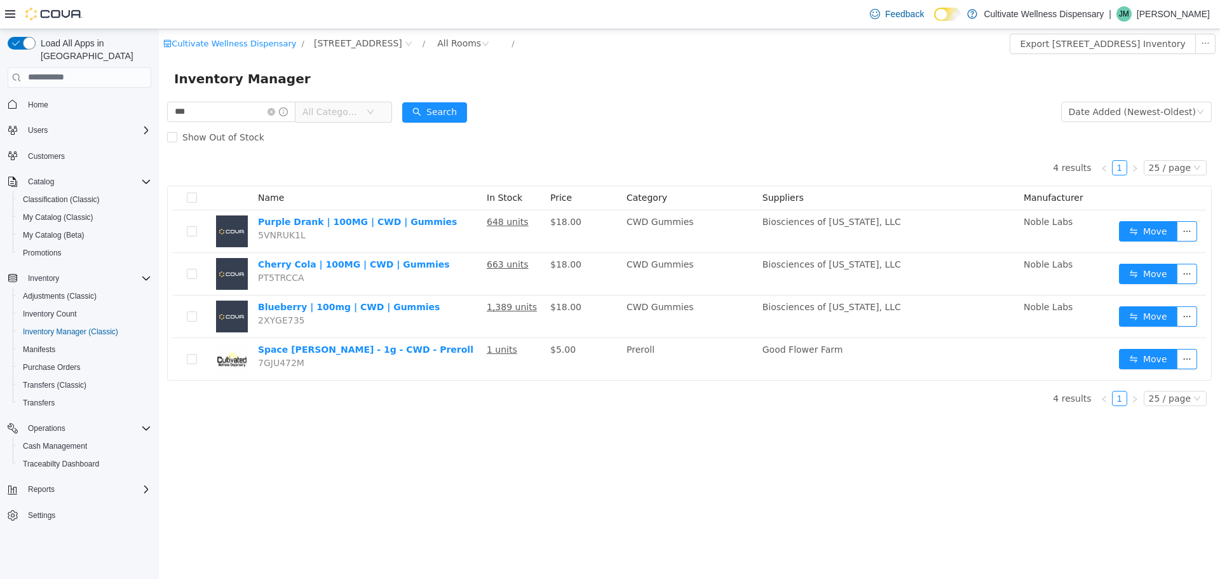
click at [81, 97] on span "Home" at bounding box center [87, 105] width 128 height 16
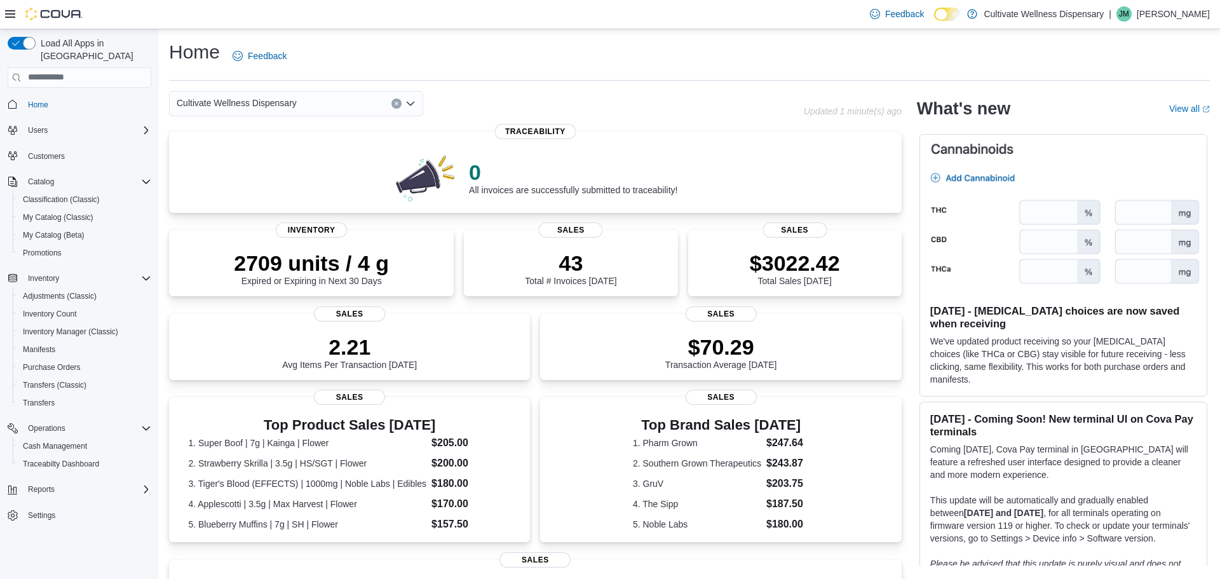
click at [412, 104] on icon "Open list of options" at bounding box center [411, 103] width 8 height 4
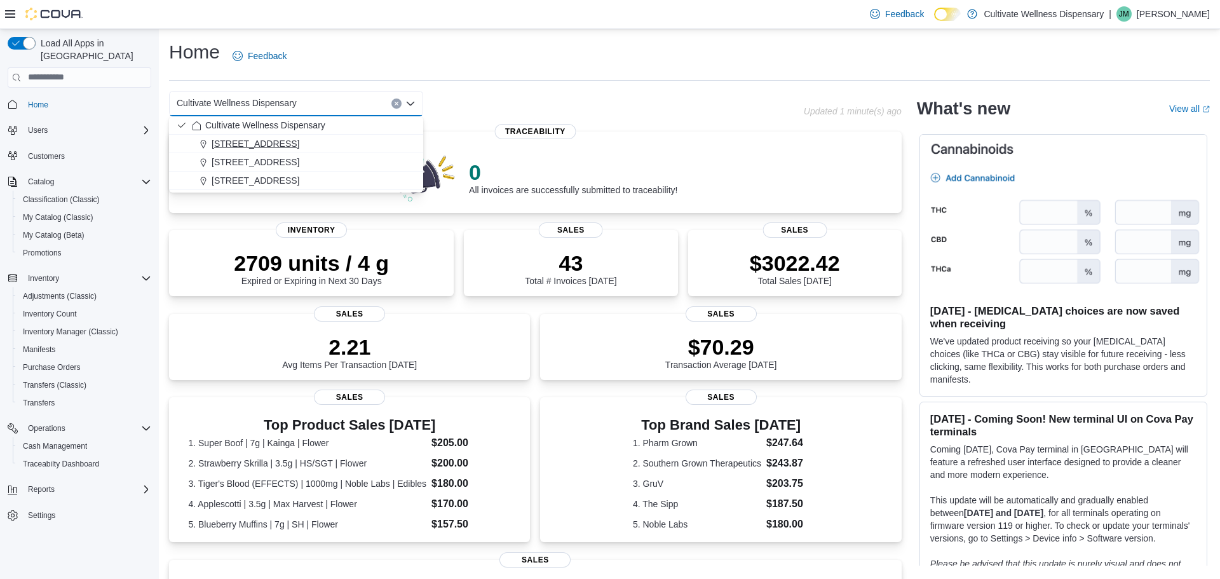
click at [299, 144] on span "[STREET_ADDRESS]" at bounding box center [256, 143] width 88 height 13
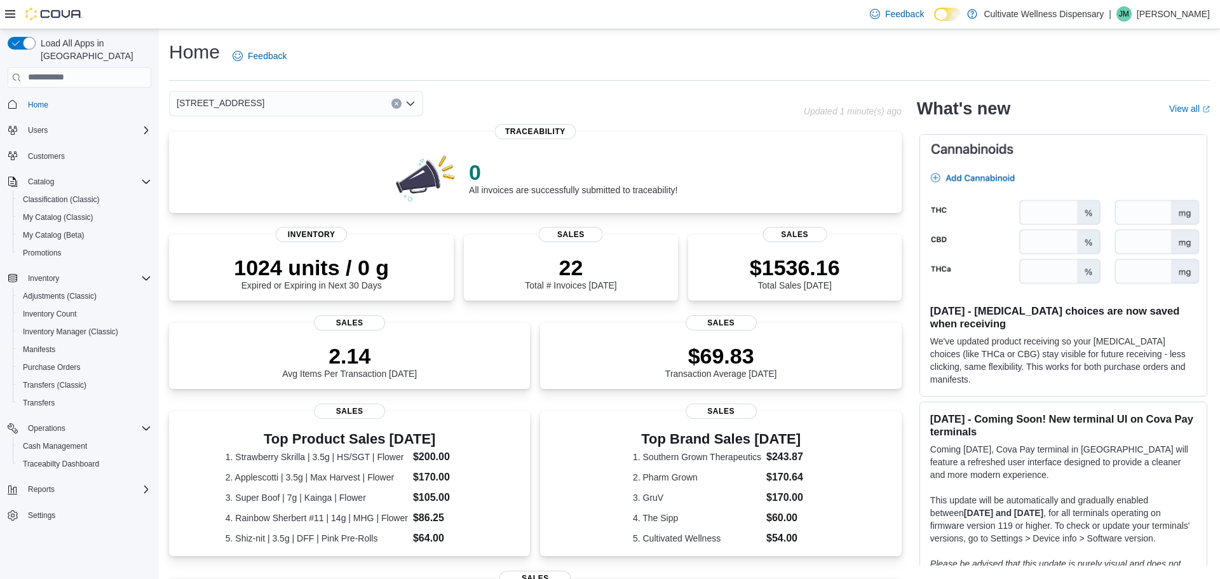
click at [407, 102] on icon "Open list of options" at bounding box center [411, 103] width 8 height 4
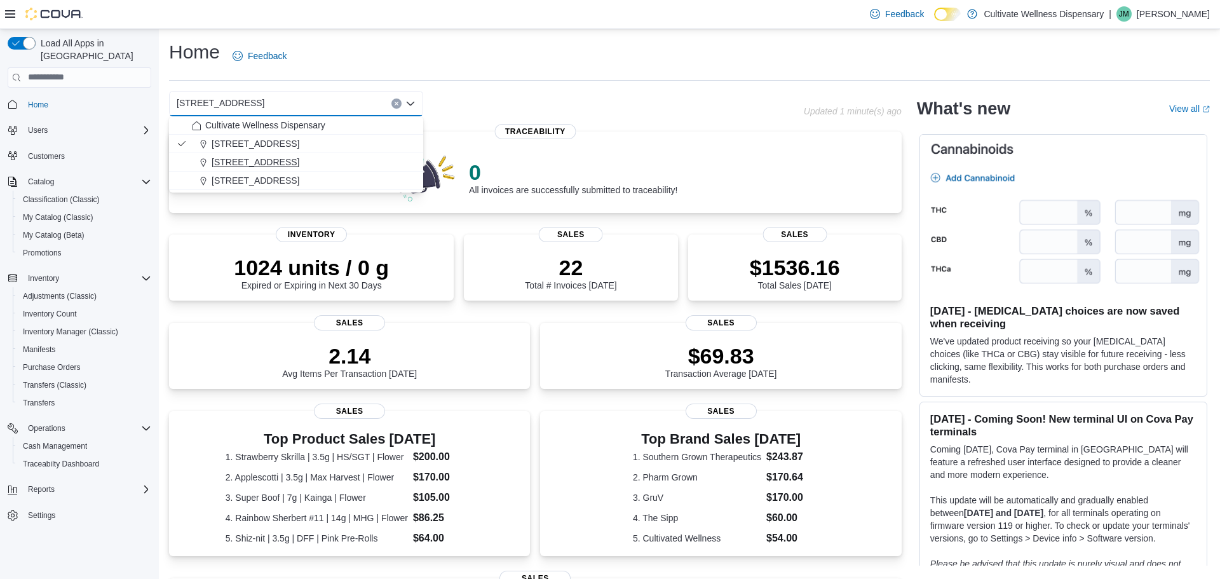
click at [299, 156] on span "[STREET_ADDRESS]" at bounding box center [256, 162] width 88 height 13
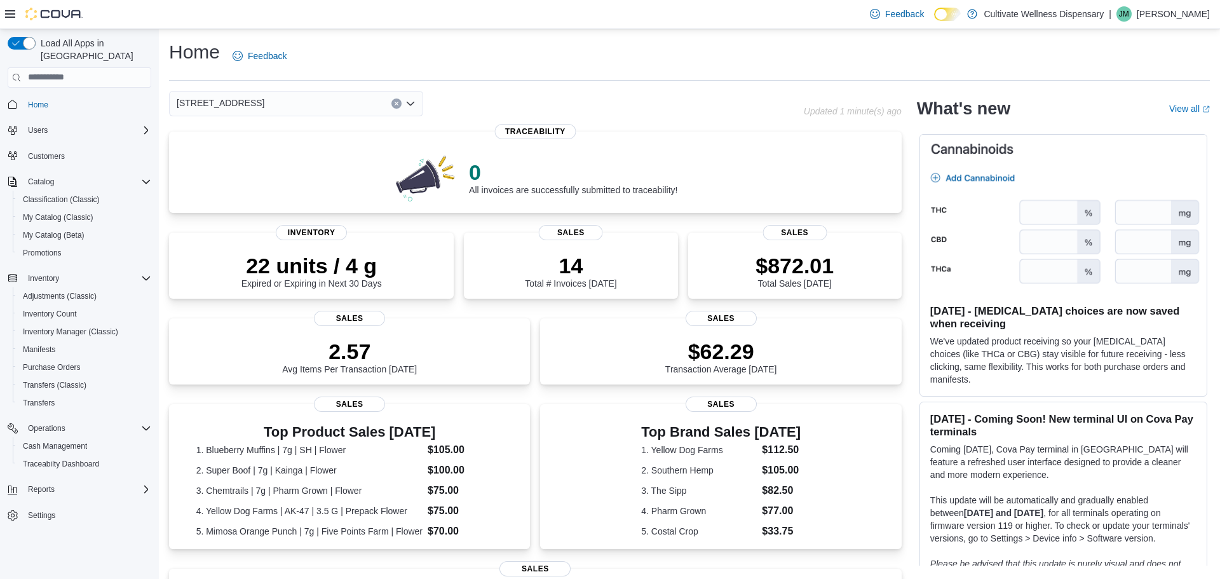
click at [411, 104] on icon "Open list of options" at bounding box center [411, 103] width 8 height 4
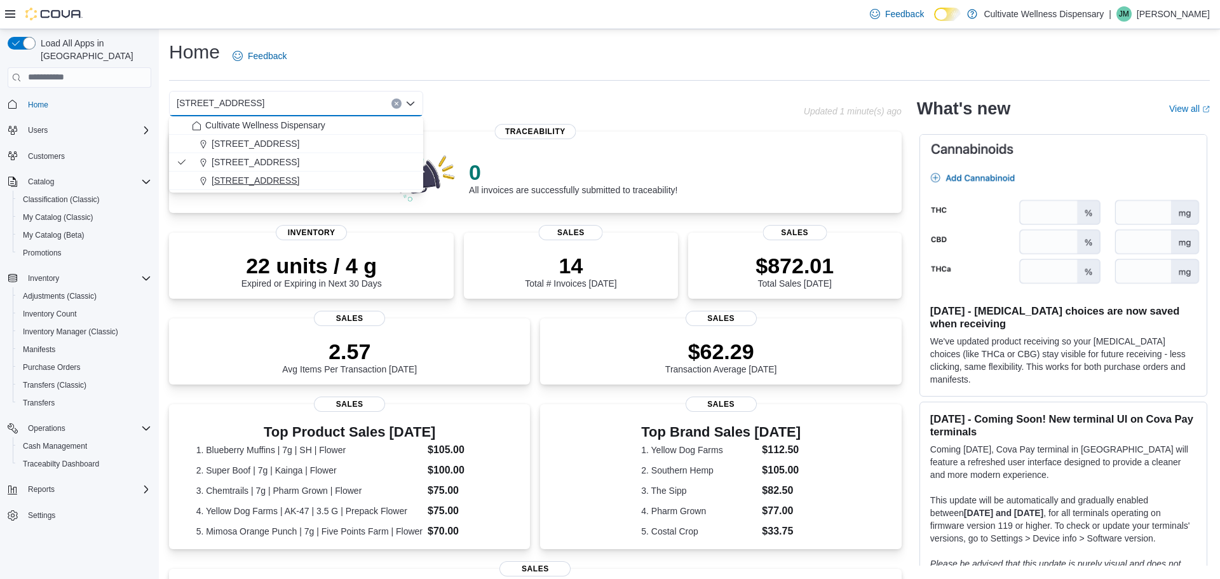
click at [299, 175] on span "[STREET_ADDRESS]" at bounding box center [256, 180] width 88 height 13
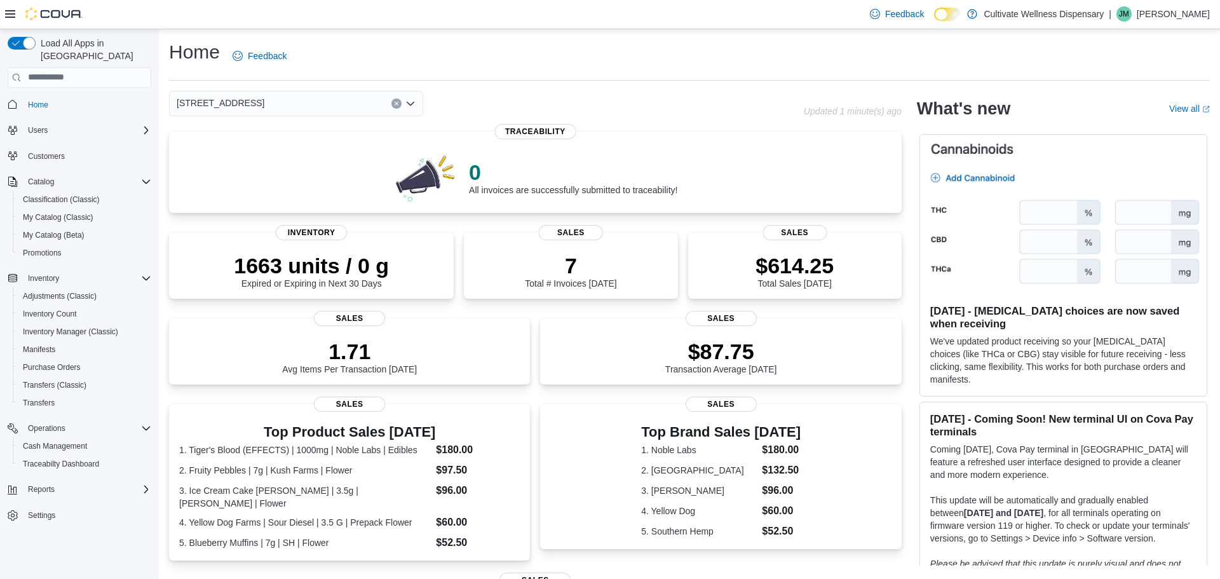
click at [395, 103] on icon "Clear input" at bounding box center [396, 103] width 5 height 5
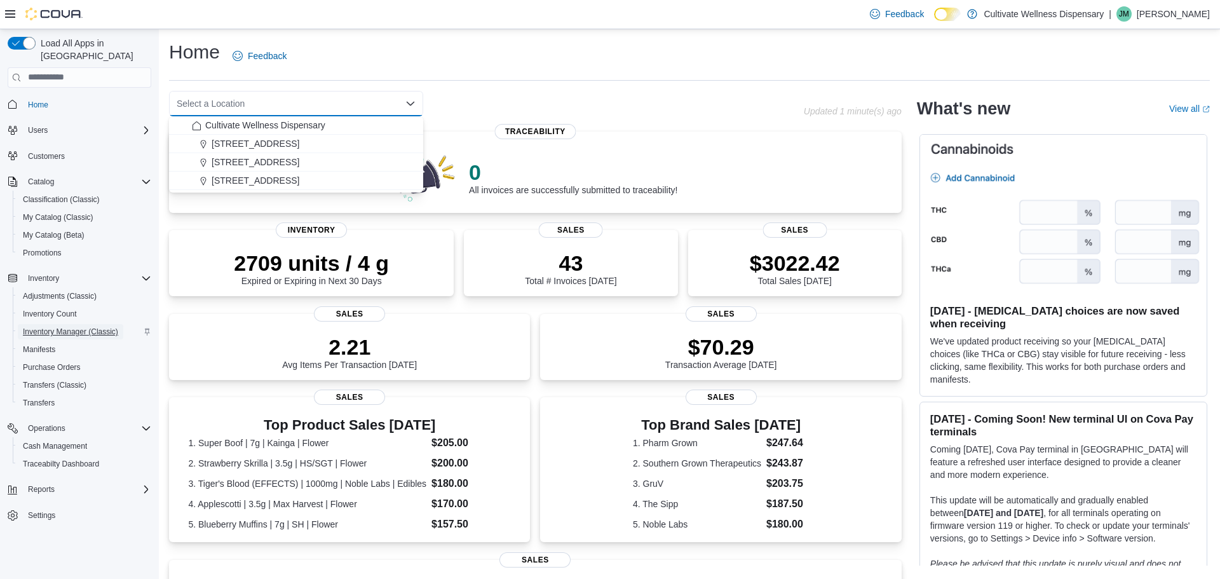
click at [62, 327] on span "Inventory Manager (Classic)" at bounding box center [70, 332] width 95 height 10
